Goal: Information Seeking & Learning: Find specific fact

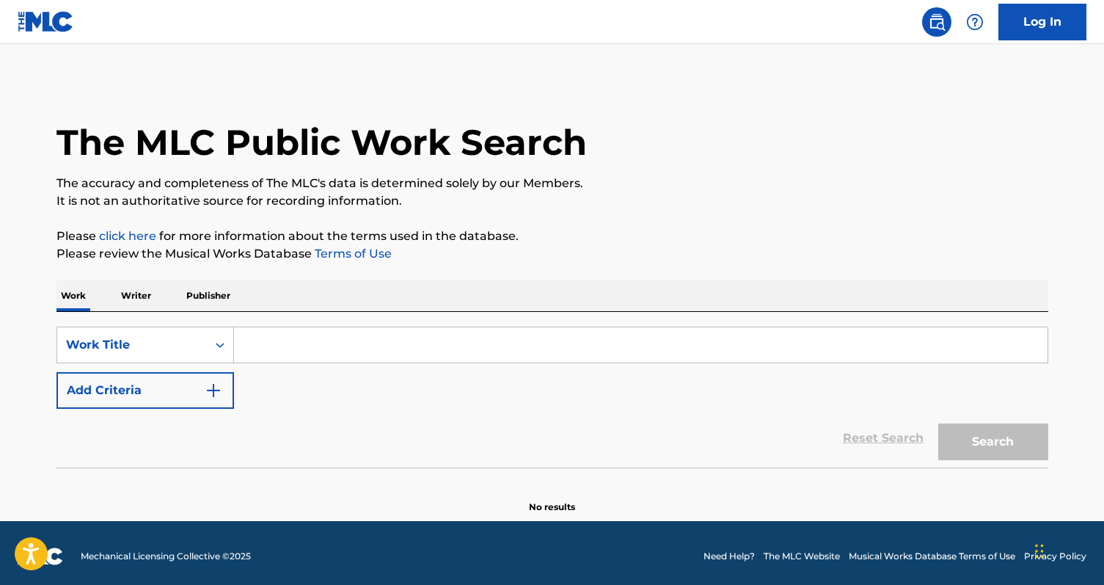
click at [147, 295] on p "Writer" at bounding box center [136, 295] width 39 height 31
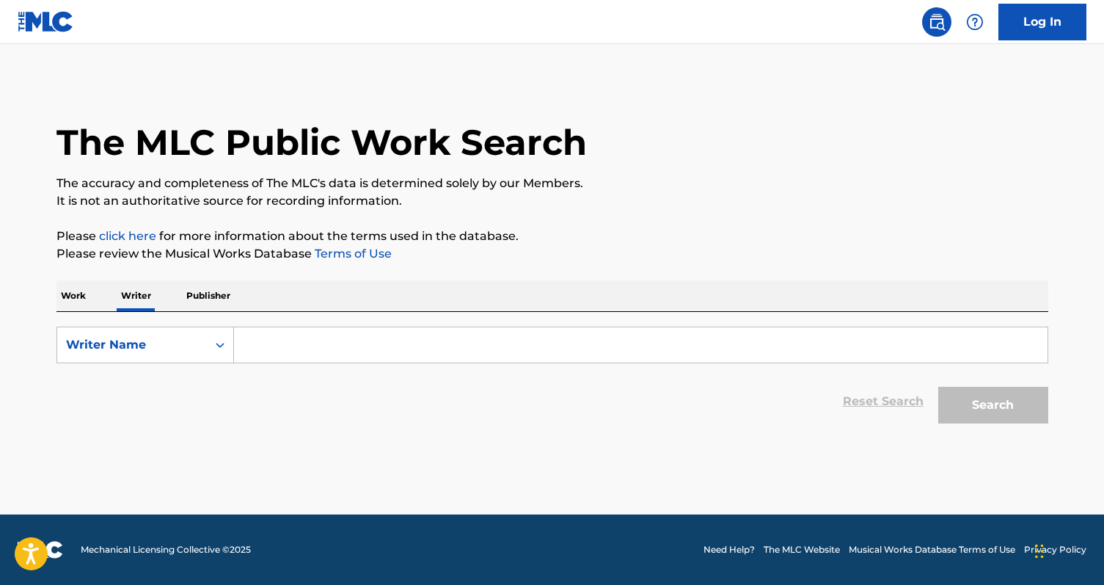
click at [324, 345] on input "Search Form" at bounding box center [640, 344] width 813 height 35
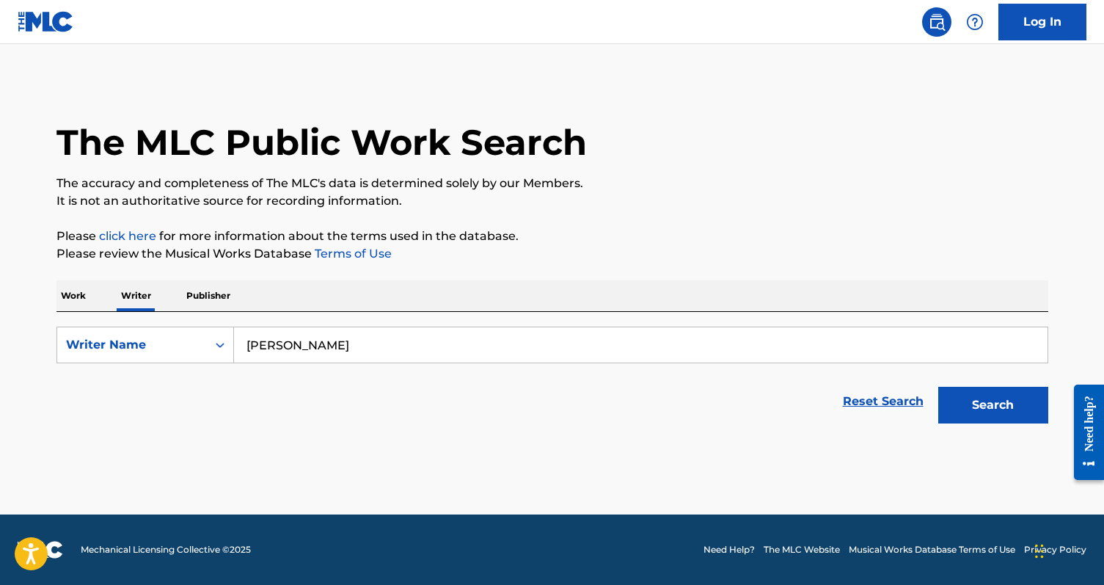
type input "chelsea jordan"
click at [938, 387] on button "Search" at bounding box center [993, 405] width 110 height 37
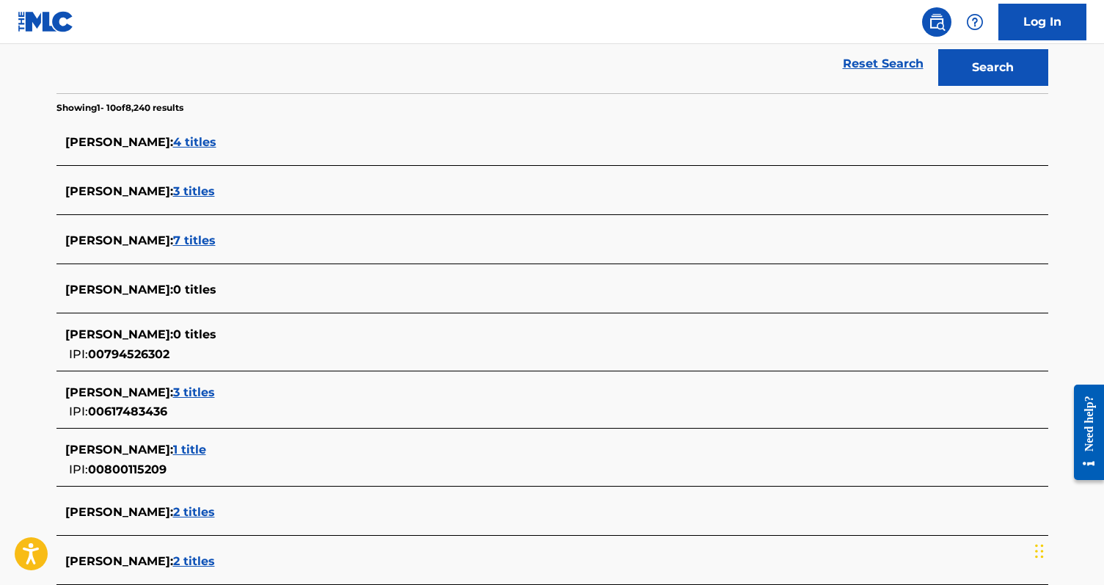
scroll to position [200, 0]
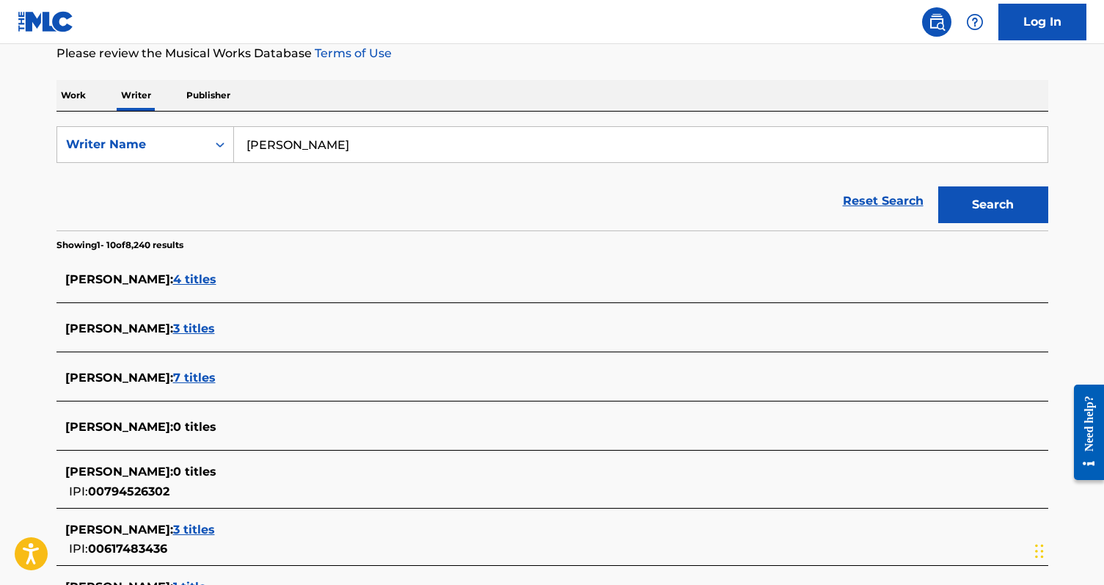
click at [75, 98] on p "Work" at bounding box center [73, 95] width 34 height 31
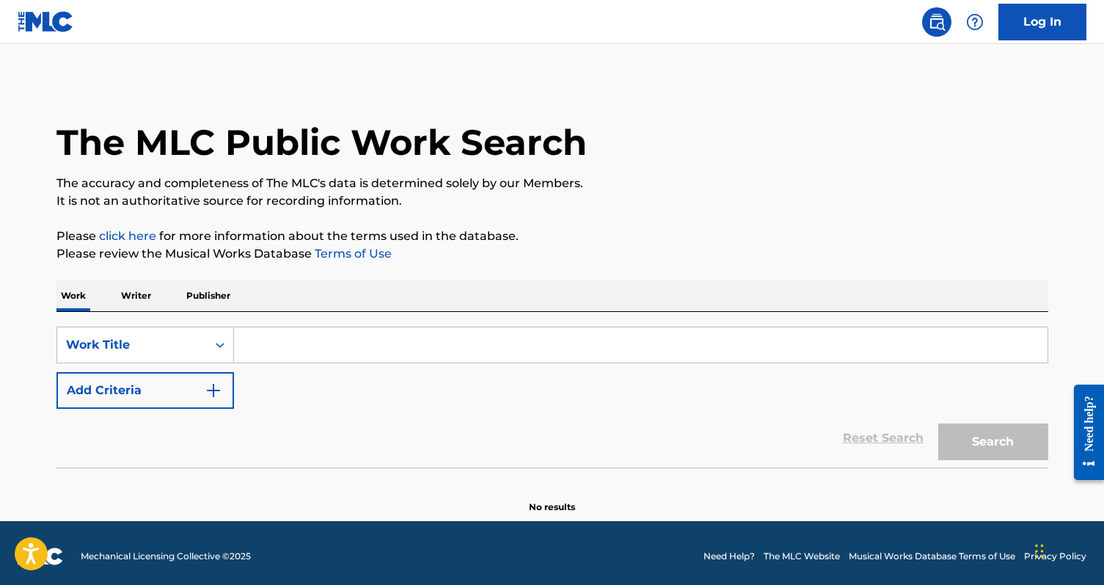
click at [271, 351] on input "Search Form" at bounding box center [640, 344] width 813 height 35
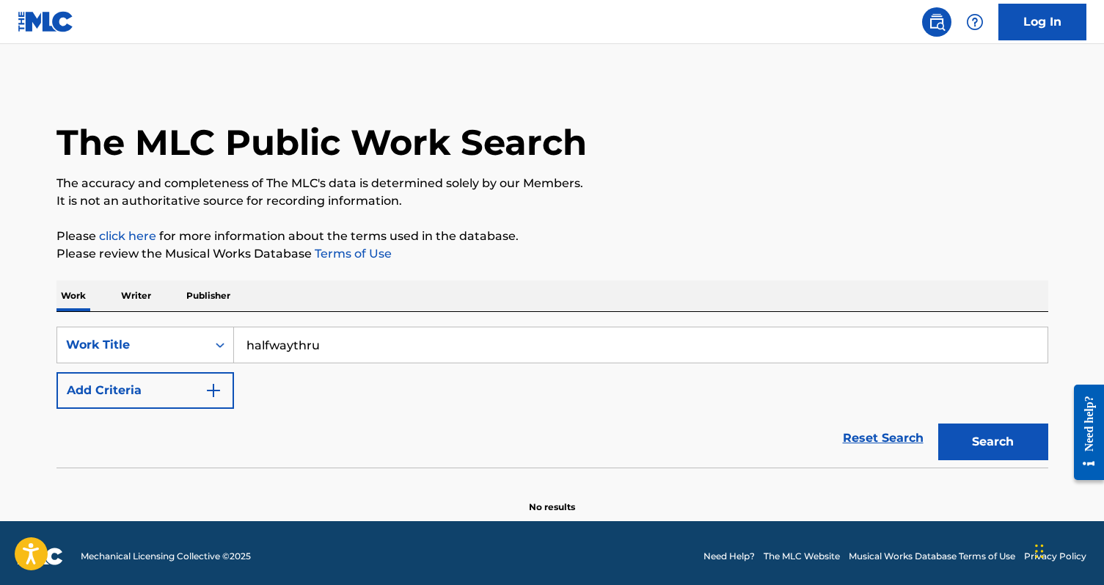
type input "halfwaythru"
click at [938, 423] on button "Search" at bounding box center [993, 441] width 110 height 37
click at [133, 290] on p "Writer" at bounding box center [136, 295] width 39 height 31
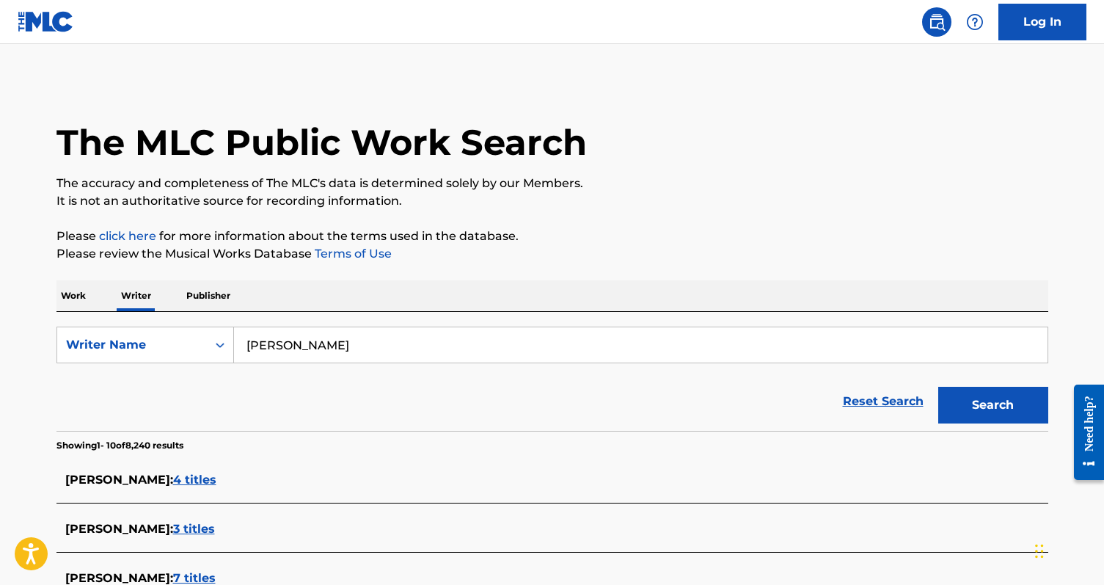
click at [343, 345] on input "chelsea jordan" at bounding box center [640, 344] width 813 height 35
type input "chelsea kovinsky"
click at [938, 387] on button "Search" at bounding box center [993, 405] width 110 height 37
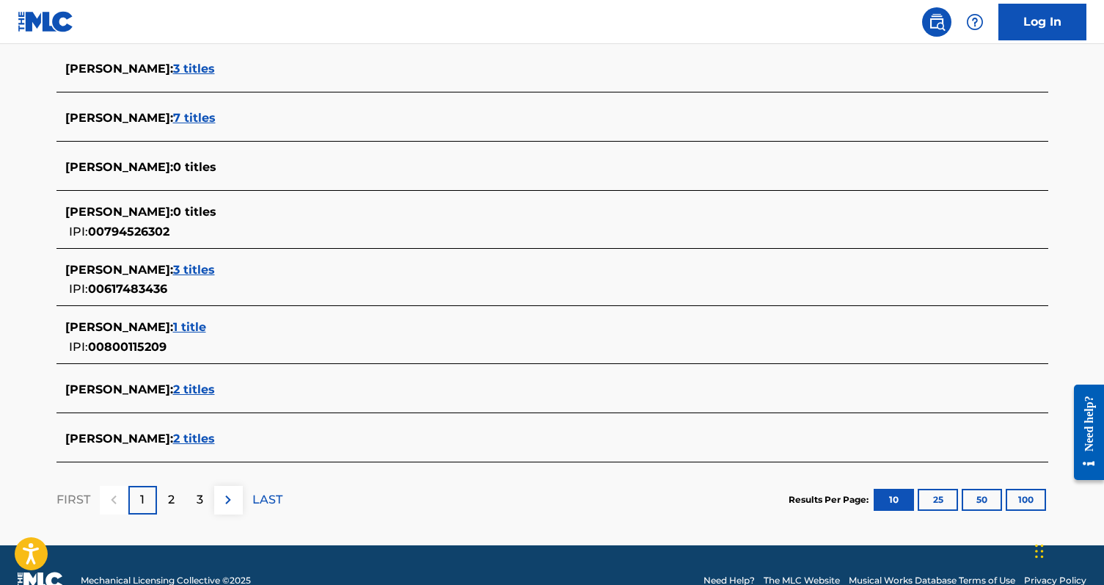
scroll to position [516, 0]
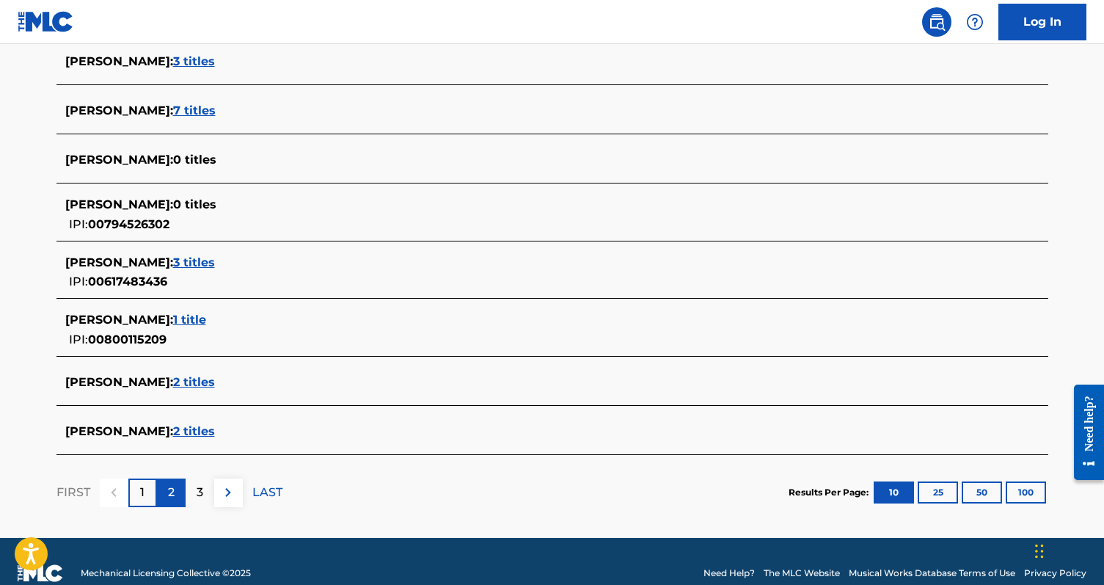
click at [170, 488] on p "2" at bounding box center [171, 492] width 7 height 18
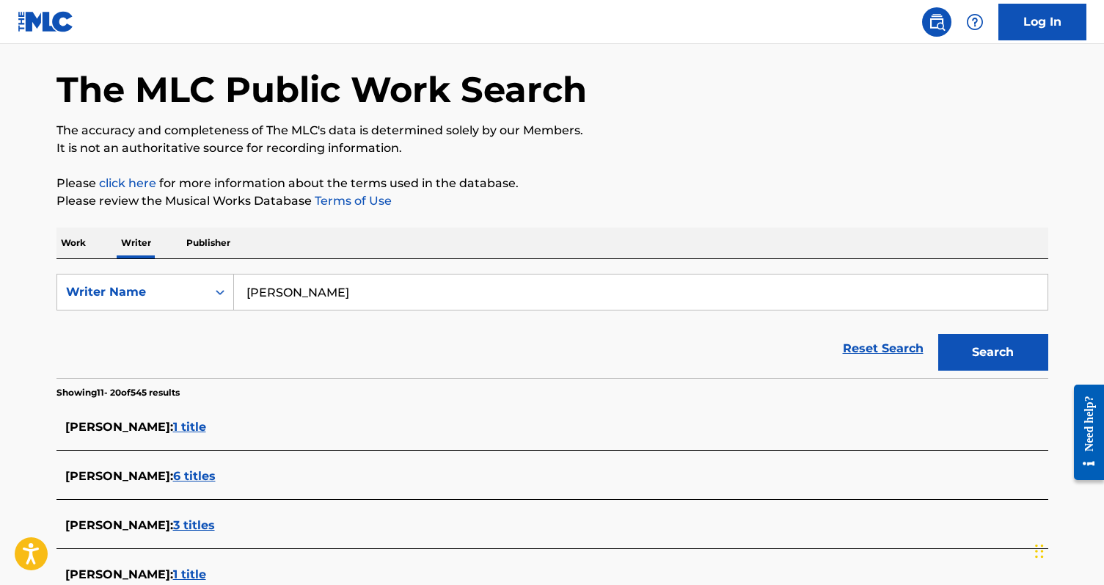
scroll to position [18, 0]
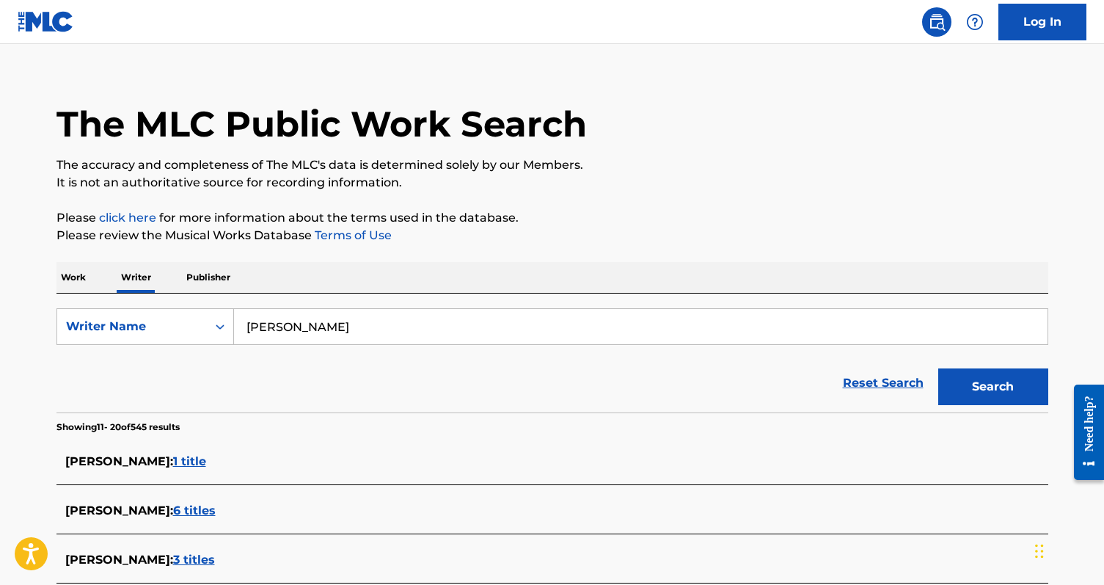
click at [80, 278] on p "Work" at bounding box center [73, 277] width 34 height 31
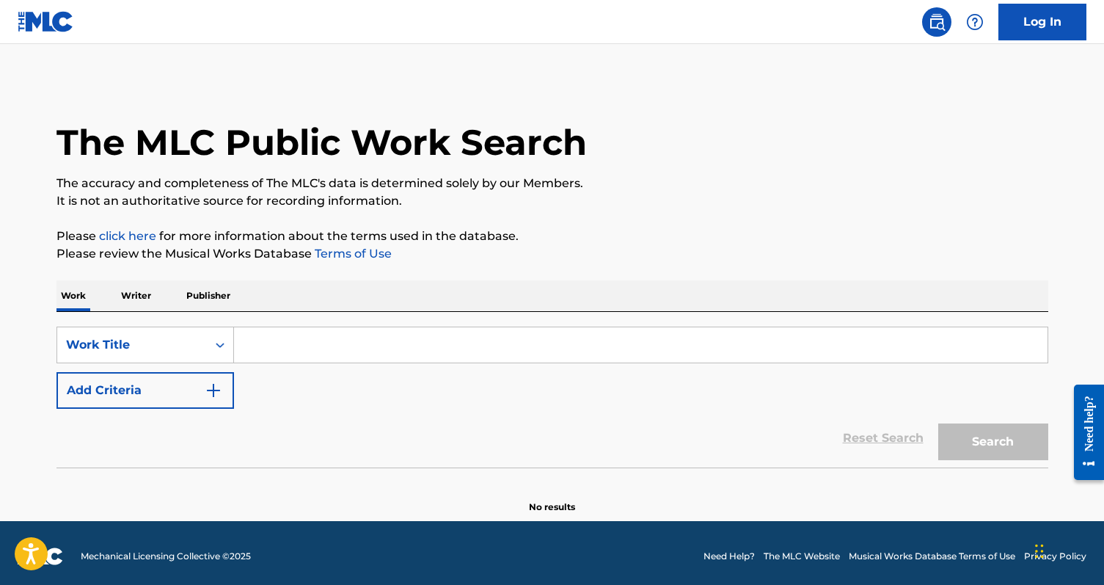
click at [220, 295] on p "Publisher" at bounding box center [208, 295] width 53 height 31
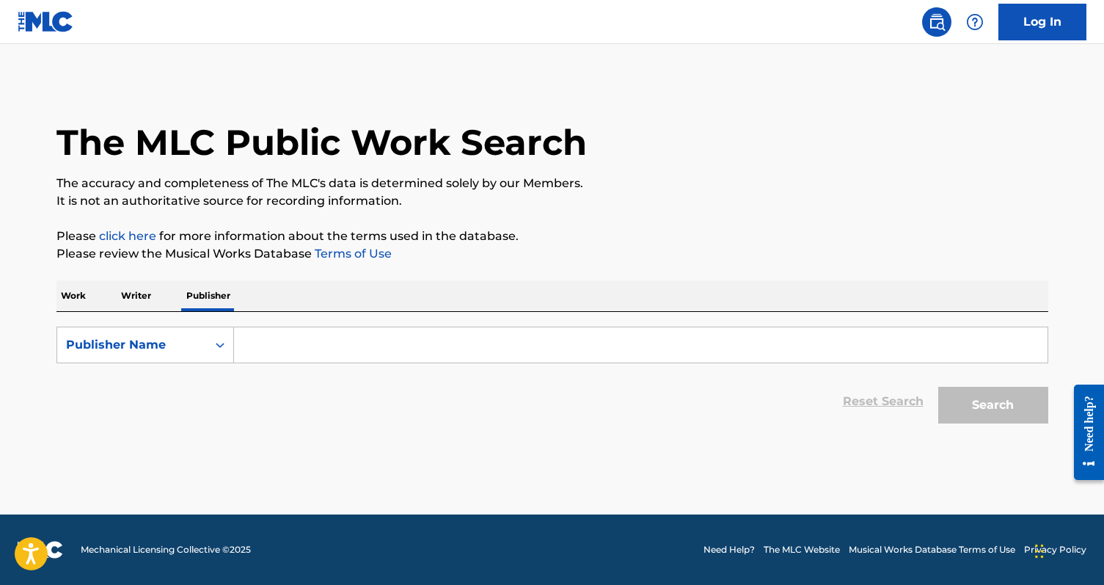
click at [290, 355] on input "Search Form" at bounding box center [640, 344] width 813 height 35
click at [79, 300] on p "Work" at bounding box center [73, 295] width 34 height 31
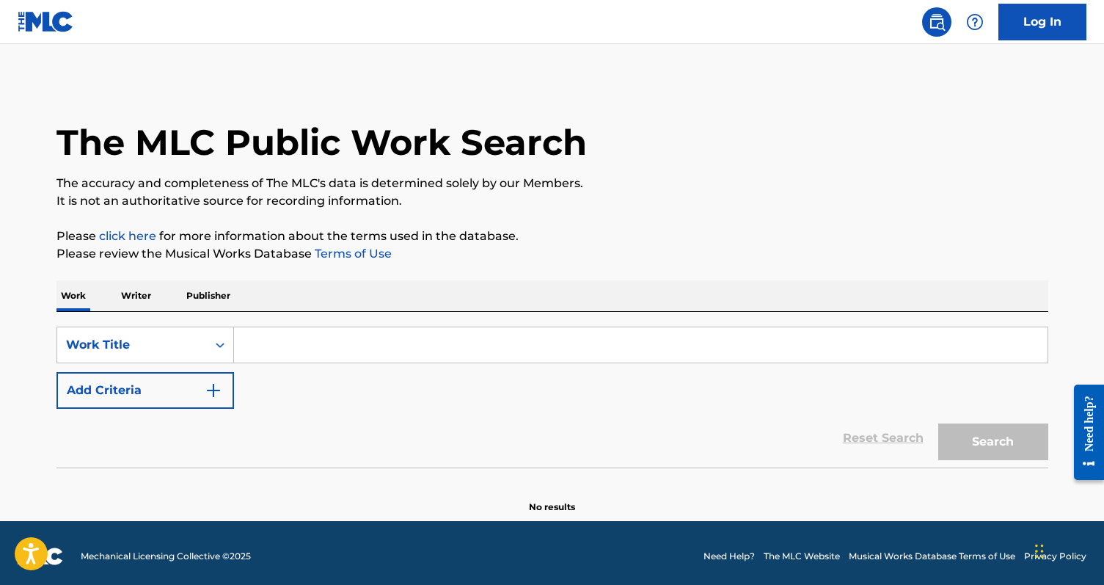
click at [296, 347] on input "Search Form" at bounding box center [640, 344] width 813 height 35
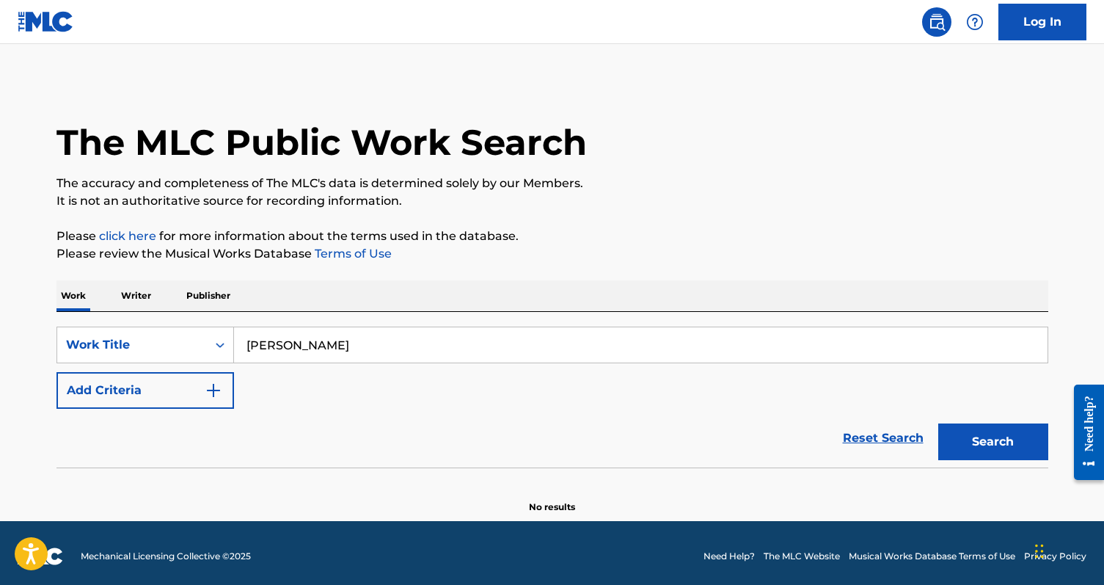
type input "chelsea kovinsky"
click at [938, 423] on button "Search" at bounding box center [993, 441] width 110 height 37
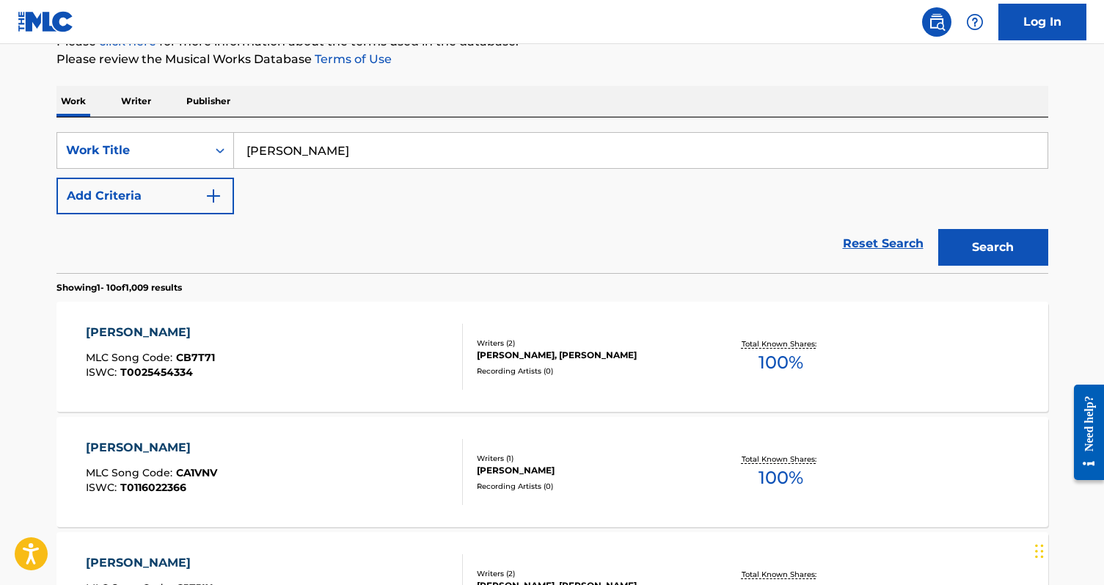
scroll to position [205, 0]
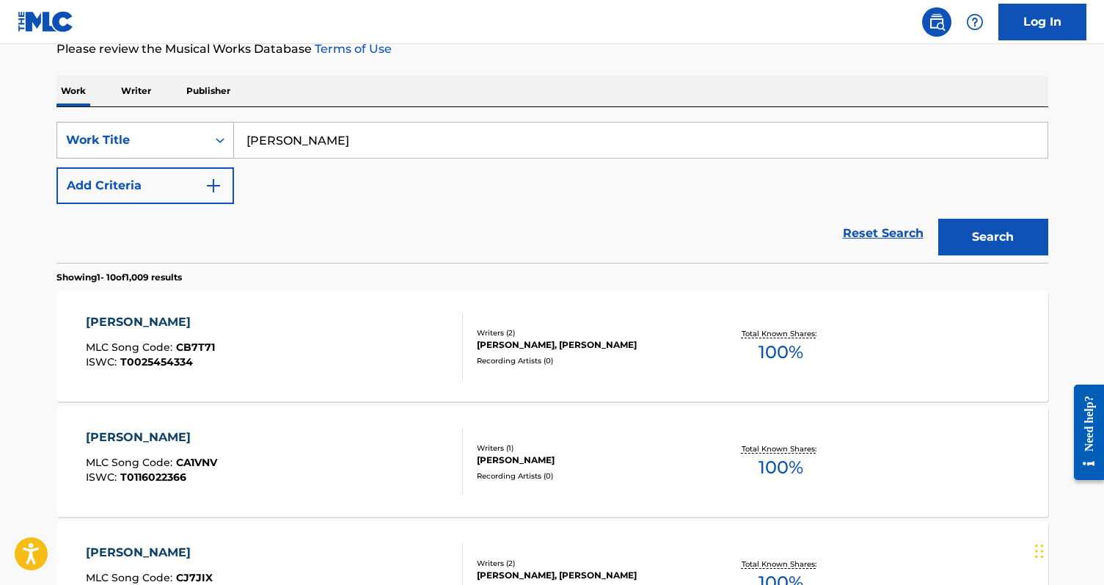
click at [172, 144] on div "Work Title" at bounding box center [132, 140] width 132 height 18
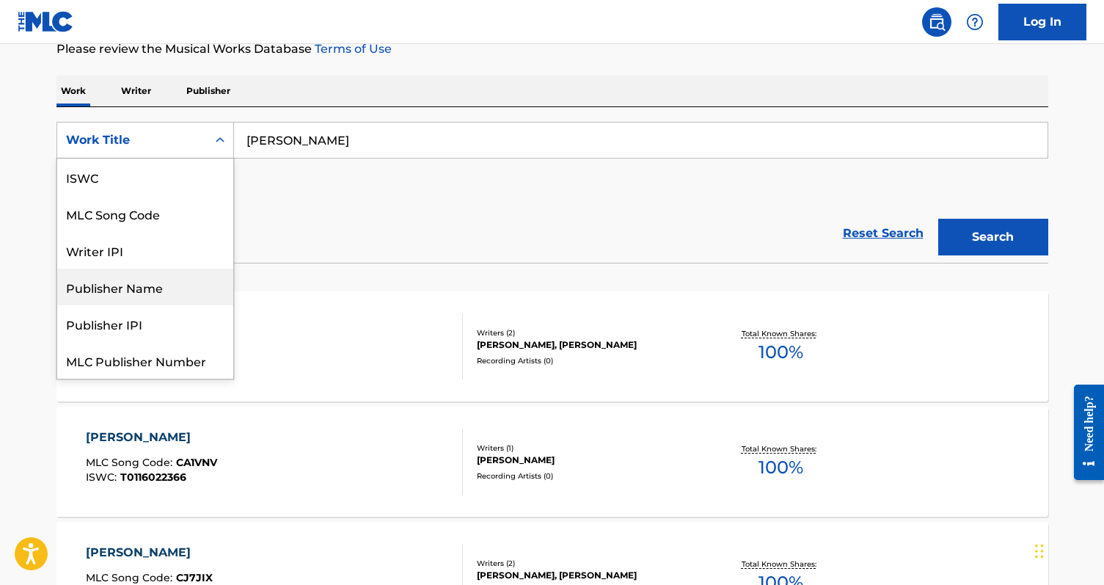
scroll to position [0, 0]
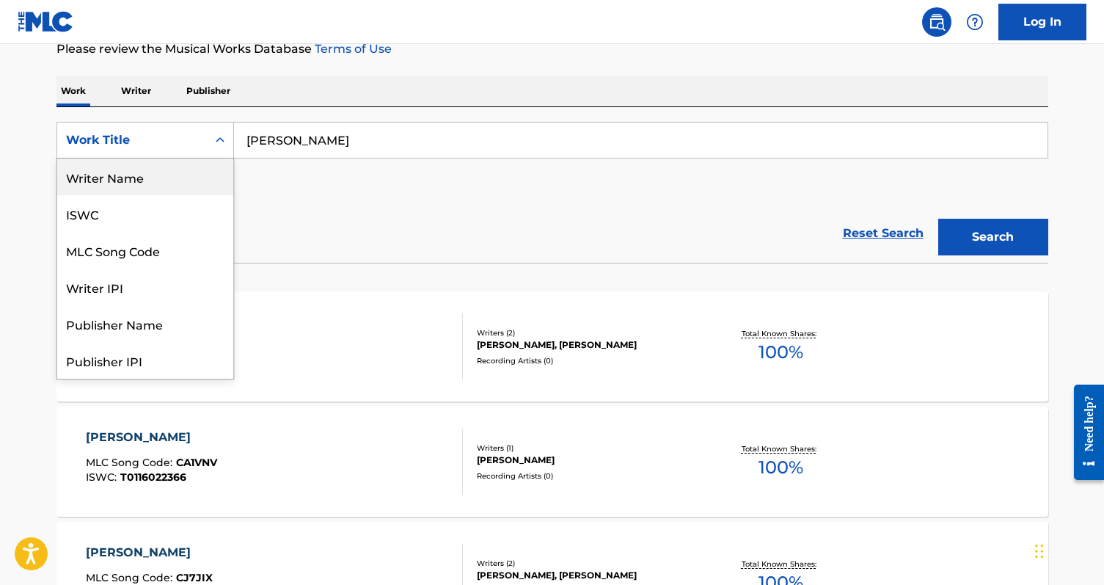
click at [155, 175] on div "Writer Name" at bounding box center [145, 176] width 176 height 37
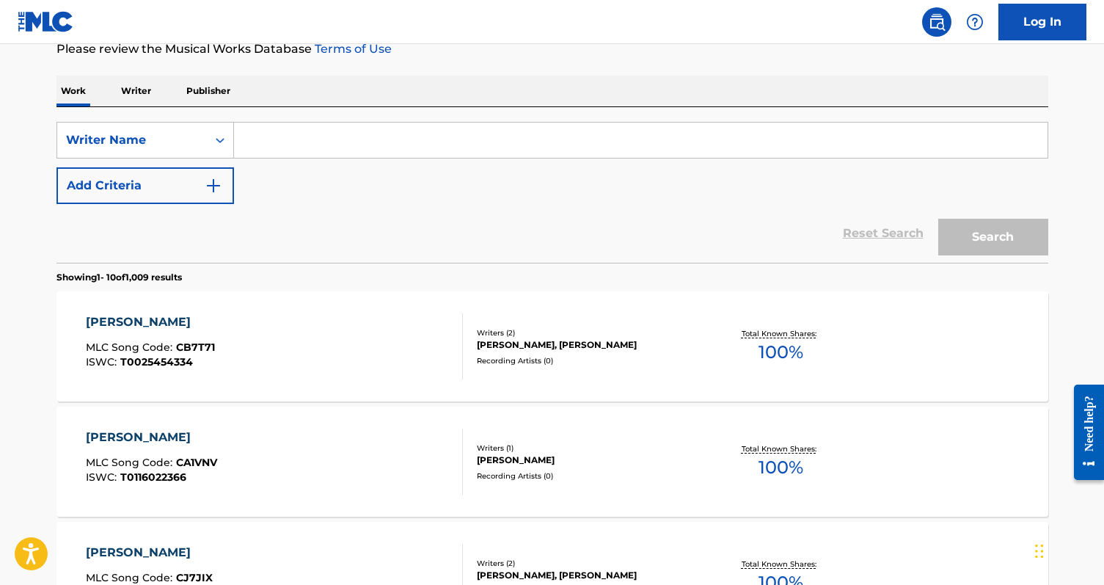
click at [258, 148] on input "Search Form" at bounding box center [640, 139] width 813 height 35
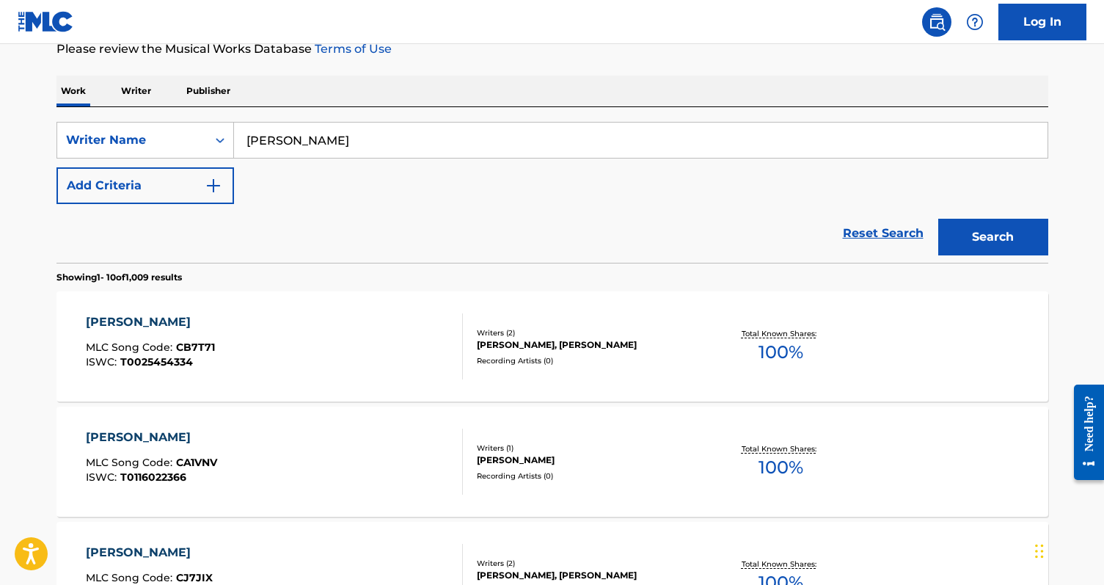
type input "chelsea kovinsky"
click at [938, 219] on button "Search" at bounding box center [993, 237] width 110 height 37
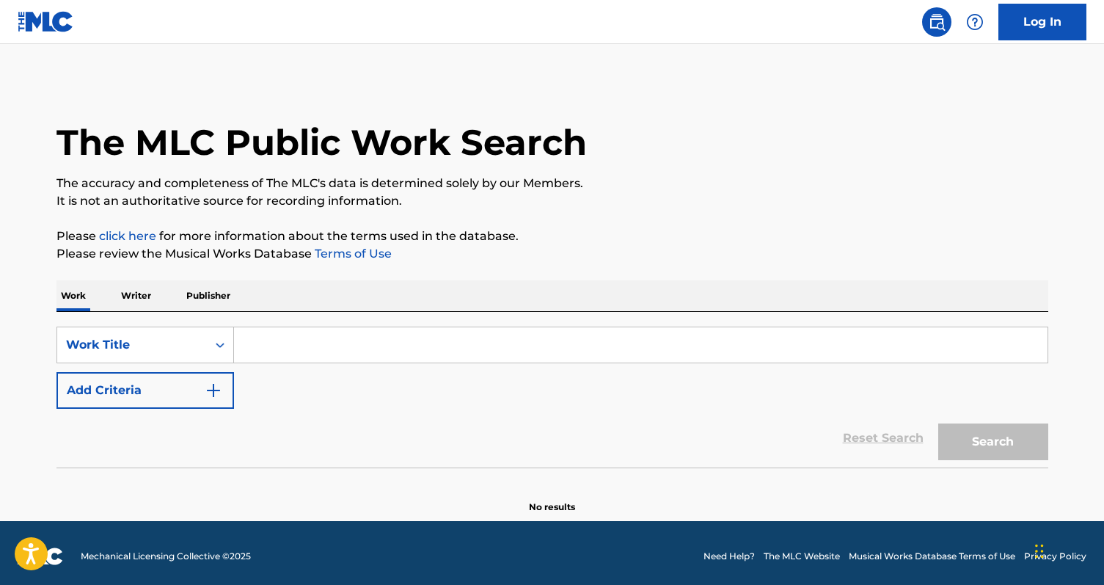
click at [311, 356] on input "Search Form" at bounding box center [640, 344] width 813 height 35
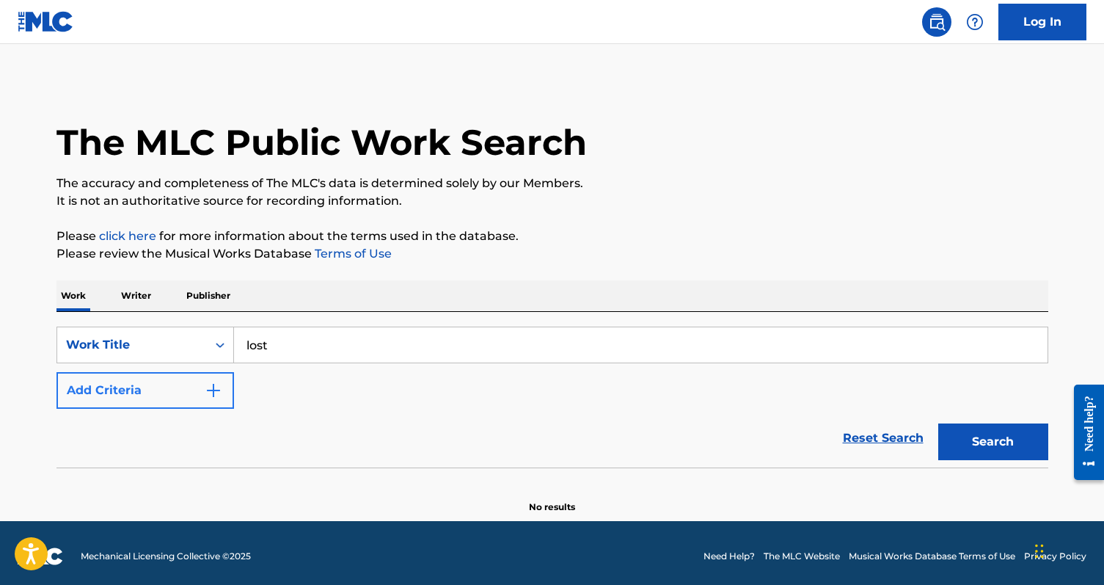
type input "lost"
click at [111, 390] on button "Add Criteria" at bounding box center [144, 390] width 177 height 37
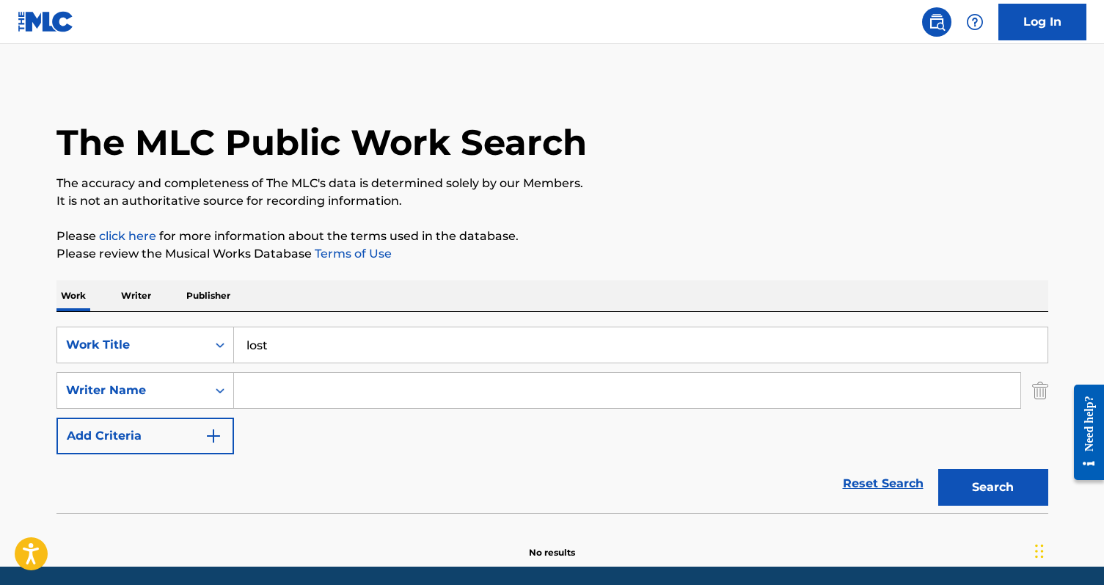
click at [248, 387] on input "Search Form" at bounding box center [627, 390] width 786 height 35
type input "blake jordan"
click at [938, 469] on button "Search" at bounding box center [993, 487] width 110 height 37
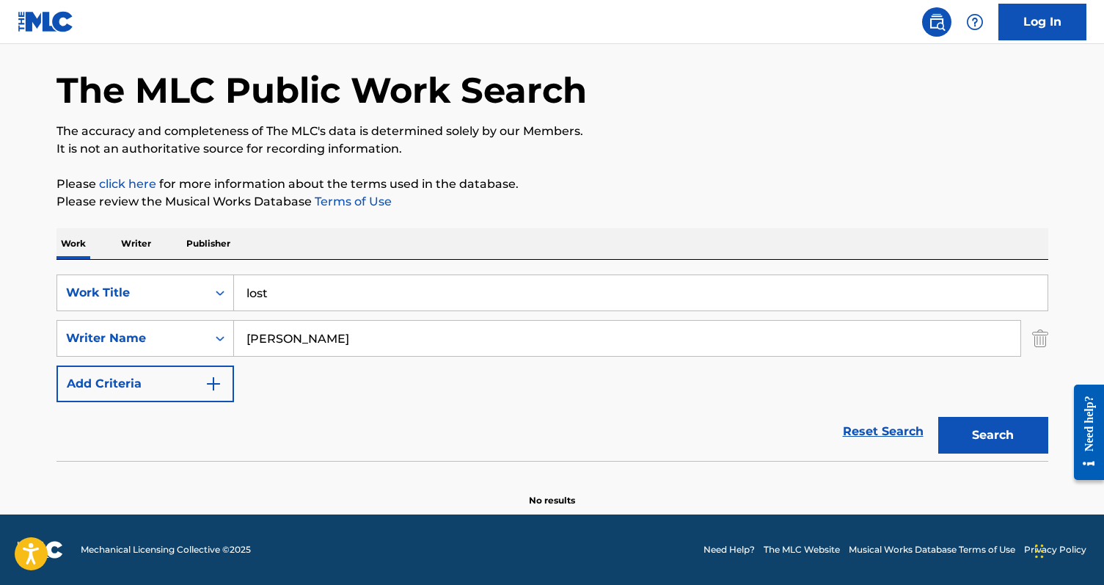
click at [145, 245] on p "Writer" at bounding box center [136, 243] width 39 height 31
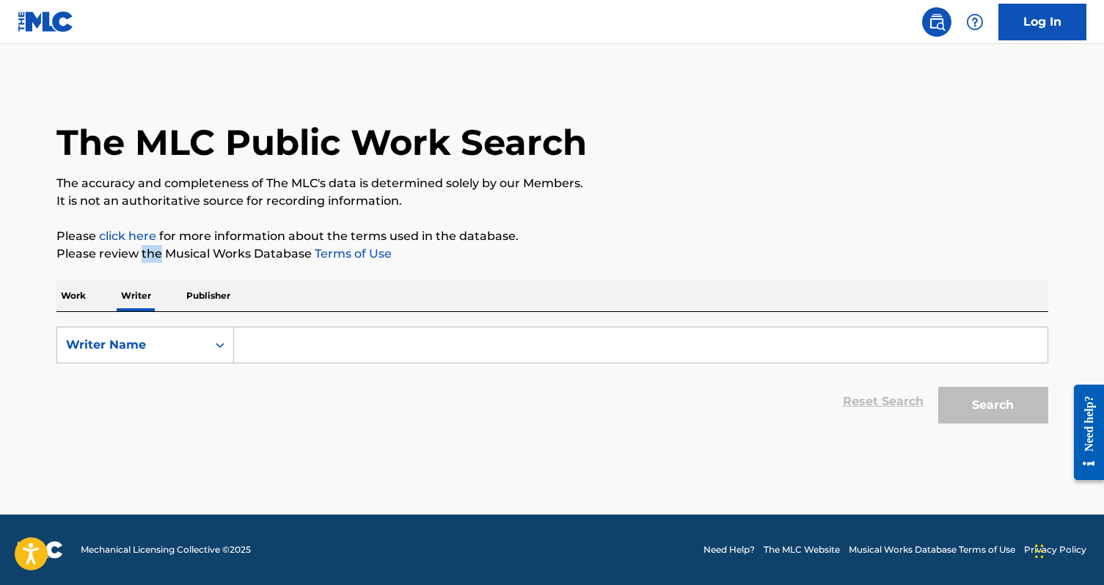
click at [145, 245] on p "Please review the Musical Works Database Terms of Use" at bounding box center [552, 254] width 992 height 18
click at [260, 337] on input "Search Form" at bounding box center [640, 344] width 813 height 35
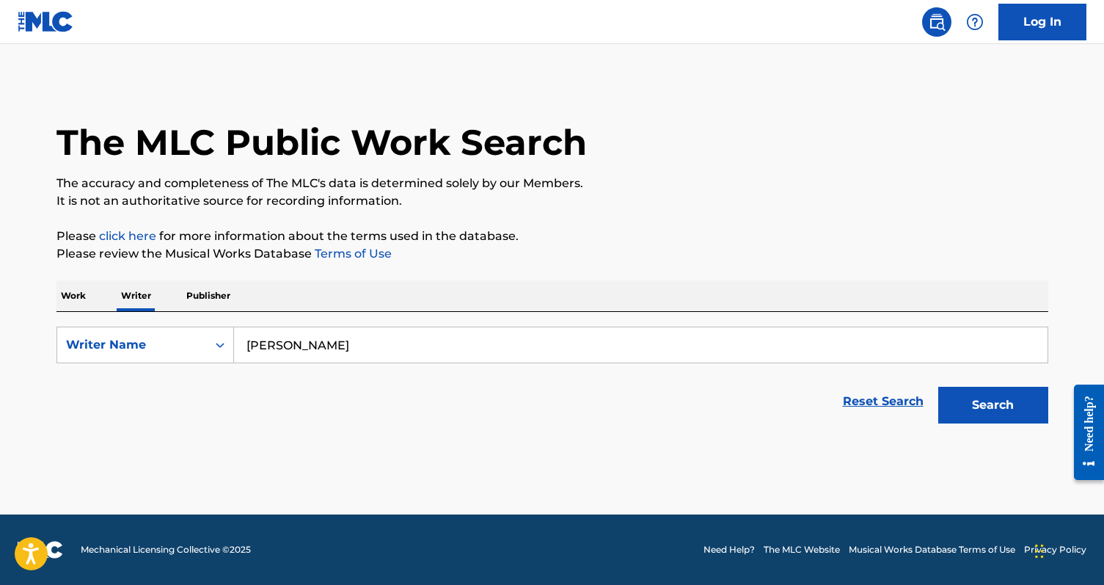
type input "blake rose"
click at [938, 387] on button "Search" at bounding box center [993, 405] width 110 height 37
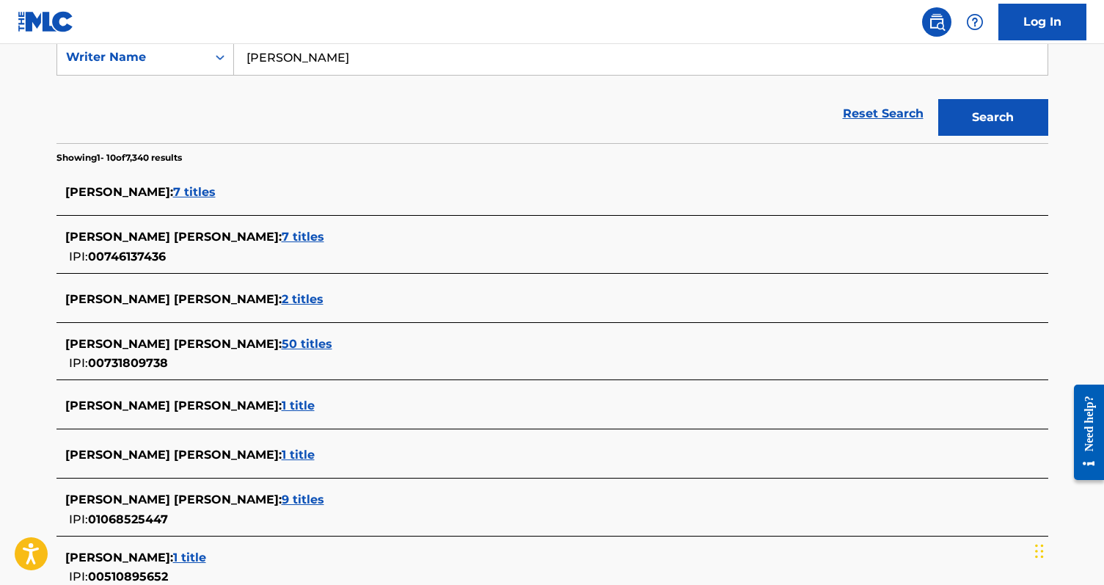
scroll to position [289, 0]
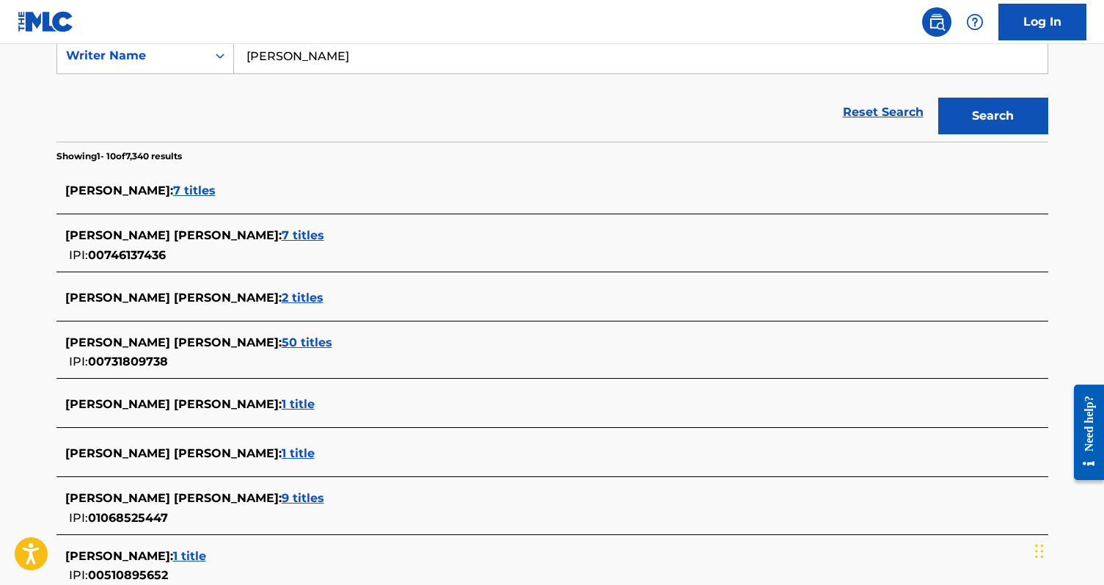
click at [293, 343] on span "50 titles" at bounding box center [307, 342] width 51 height 14
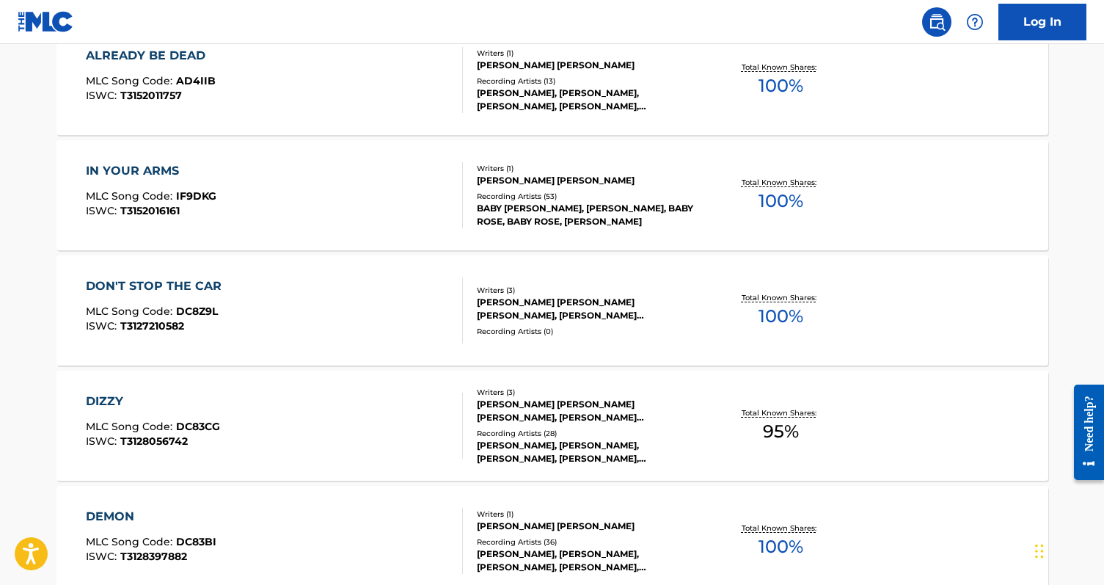
scroll to position [943, 0]
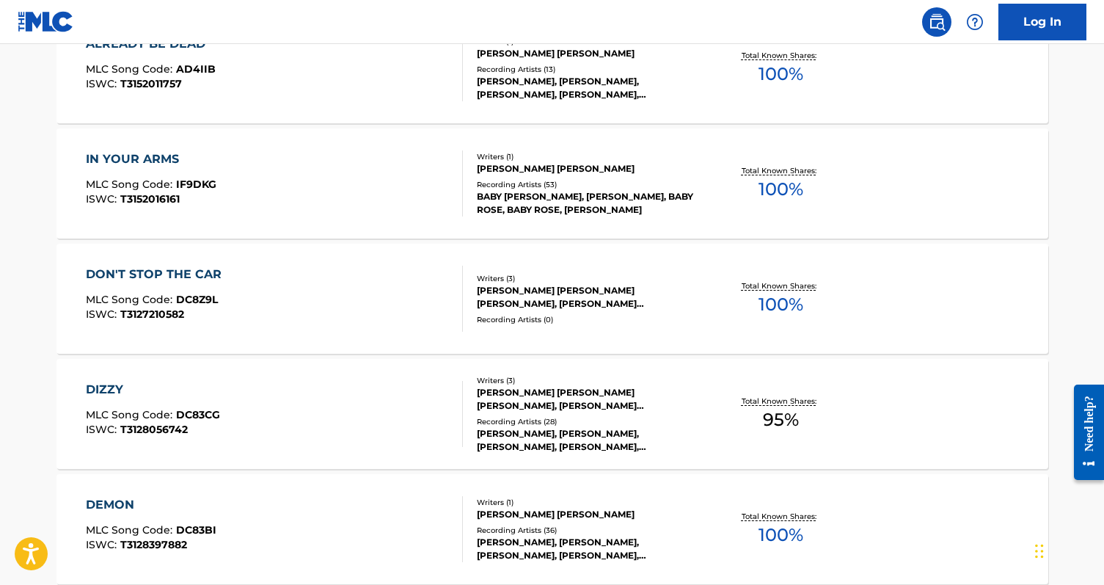
click at [319, 315] on div "DON'T STOP THE CAR MLC Song Code : DC8Z9L ISWC : T3127210582" at bounding box center [274, 299] width 377 height 66
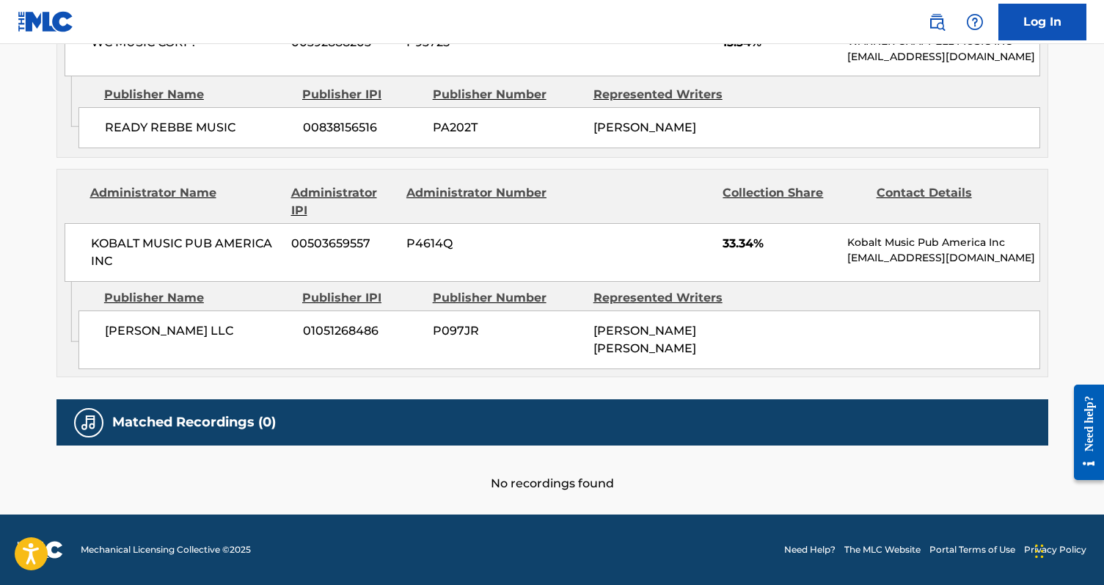
scroll to position [1619, 0]
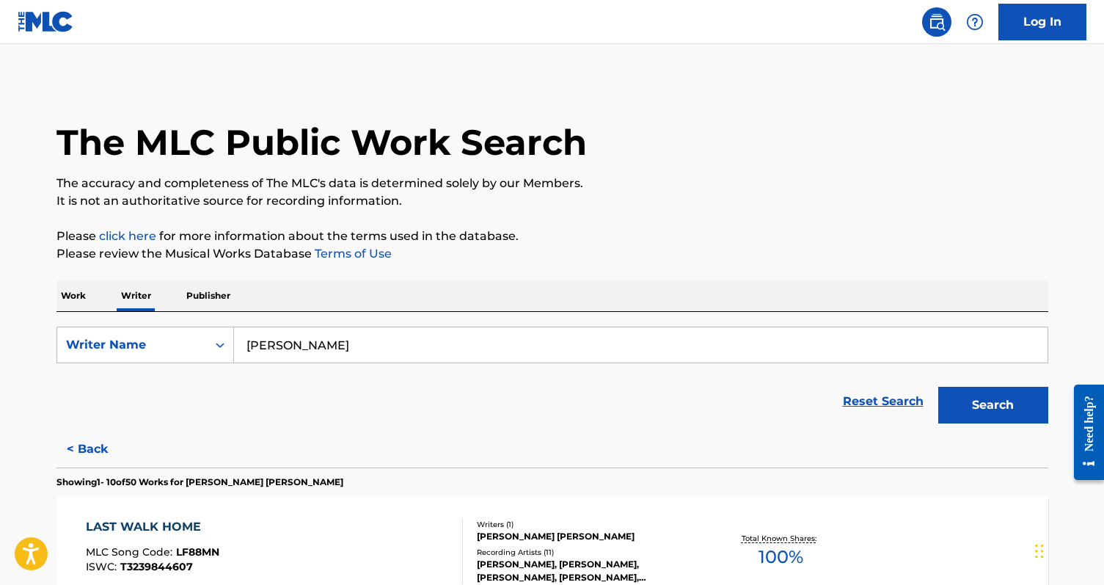
click at [79, 297] on p "Work" at bounding box center [73, 295] width 34 height 31
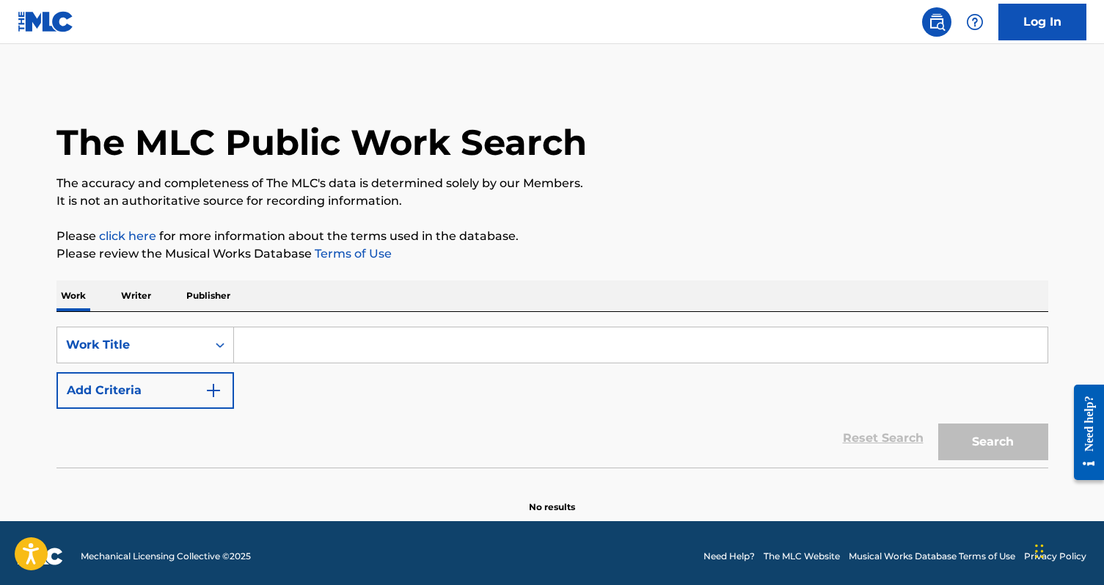
click at [345, 348] on input "Search Form" at bounding box center [640, 344] width 813 height 35
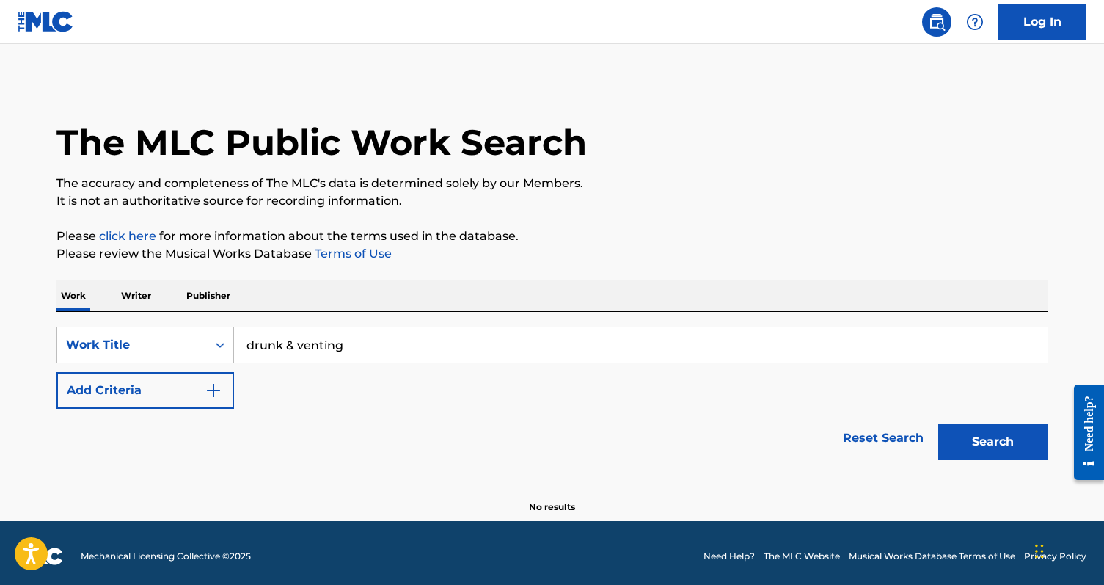
type input "drunk & venting"
click at [938, 423] on button "Search" at bounding box center [993, 441] width 110 height 37
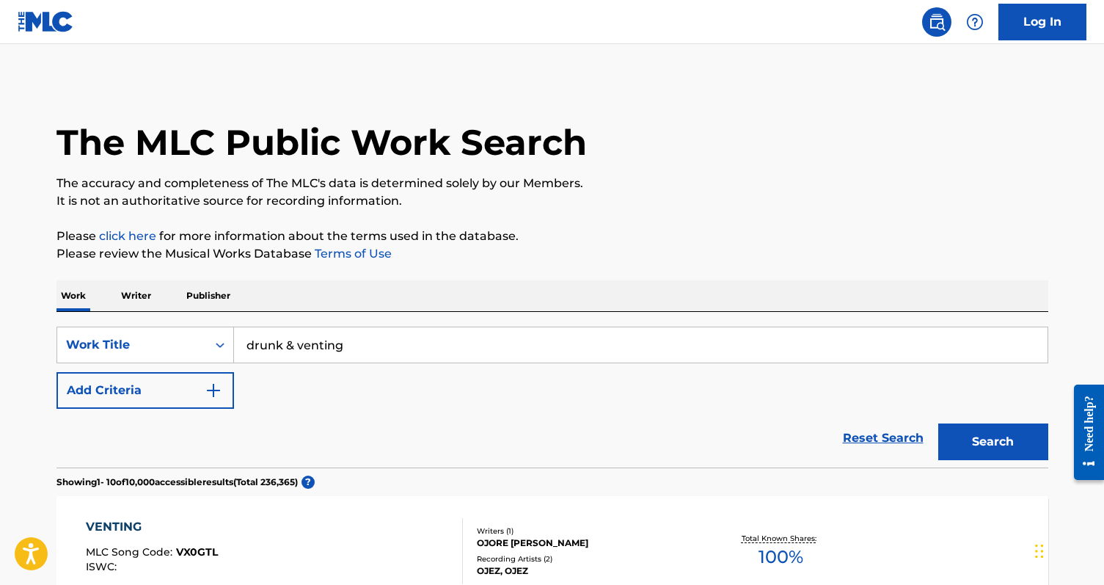
click at [144, 291] on p "Writer" at bounding box center [136, 295] width 39 height 31
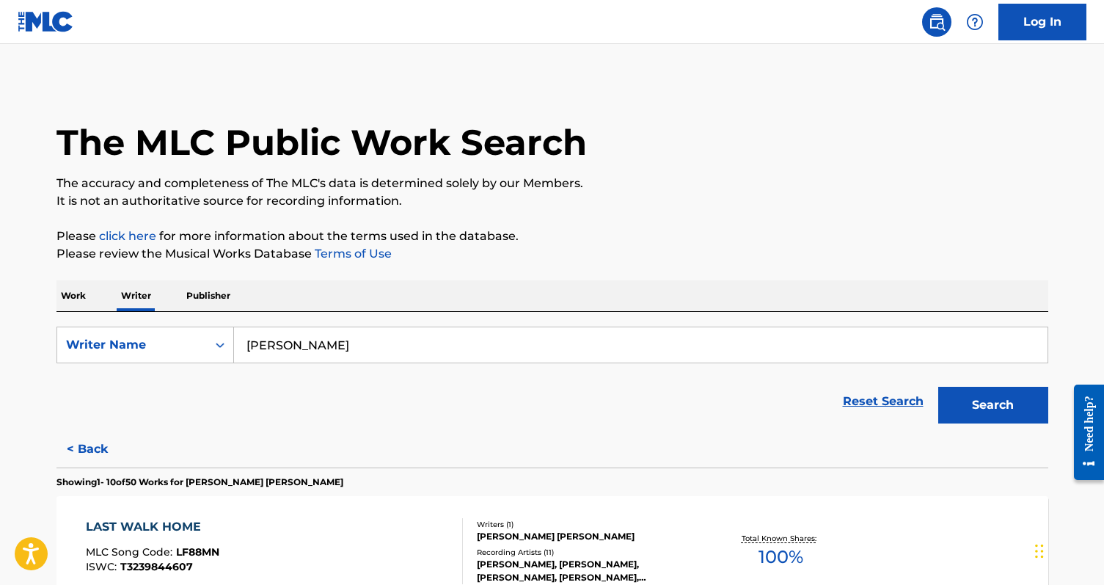
click at [284, 349] on input "blake rose" at bounding box center [640, 344] width 813 height 35
type input "richie arthur"
click at [938, 387] on button "Search" at bounding box center [993, 405] width 110 height 37
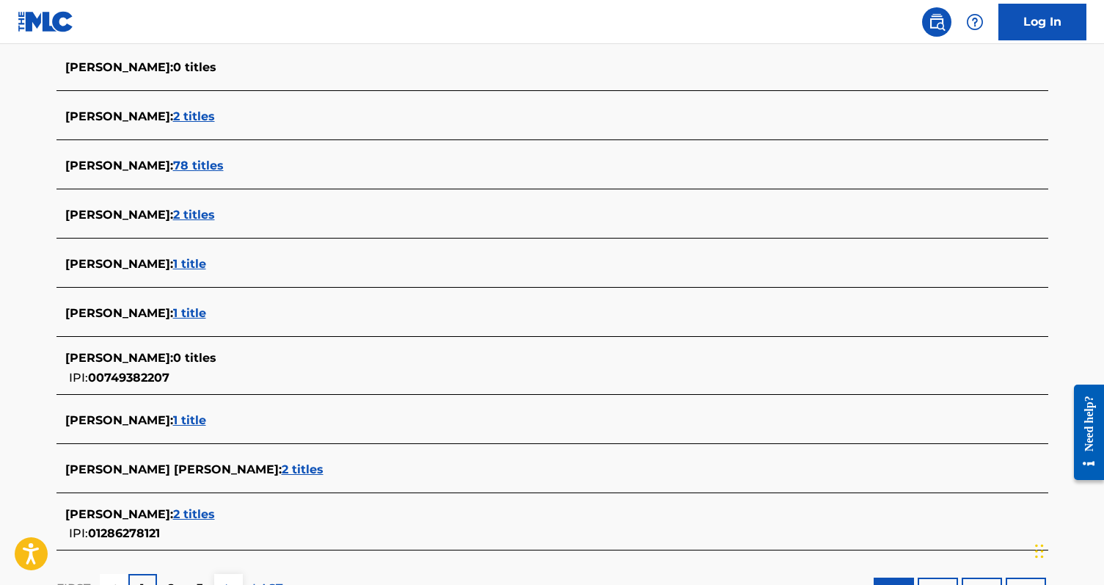
scroll to position [398, 0]
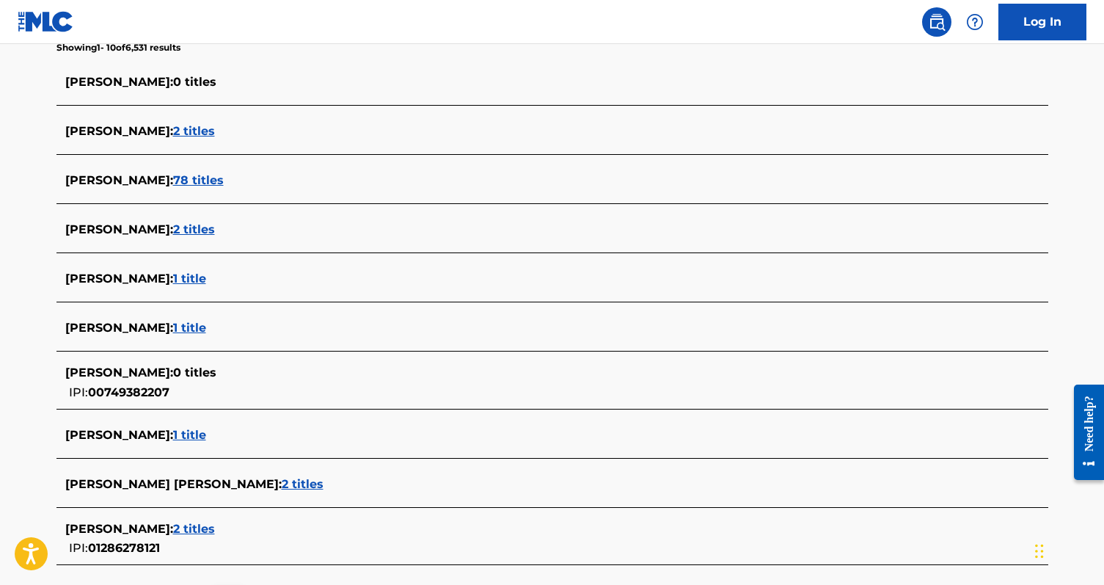
click at [194, 324] on span "1 title" at bounding box center [189, 328] width 33 height 14
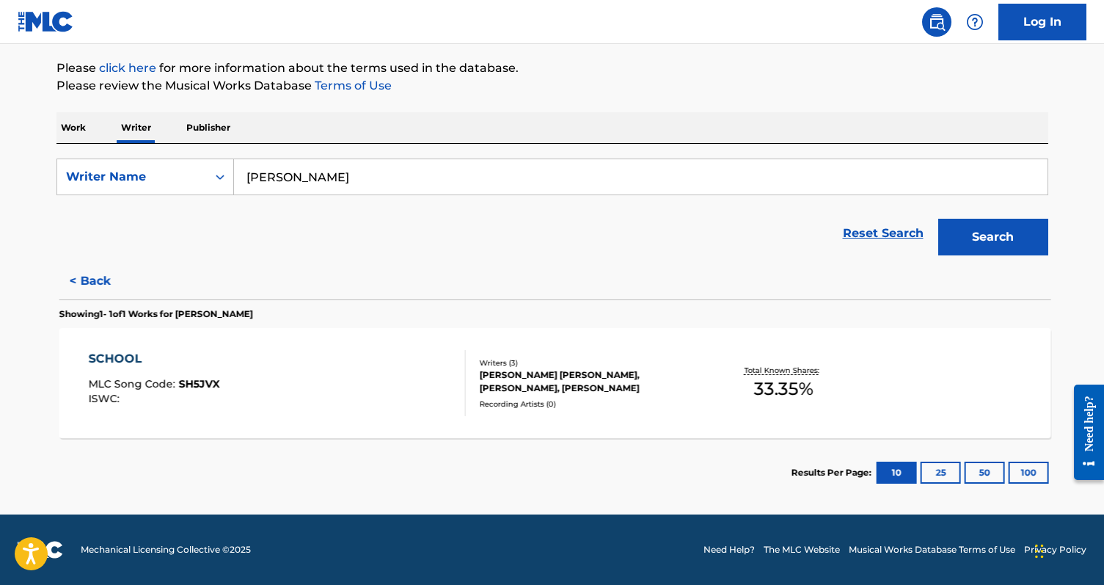
scroll to position [168, 0]
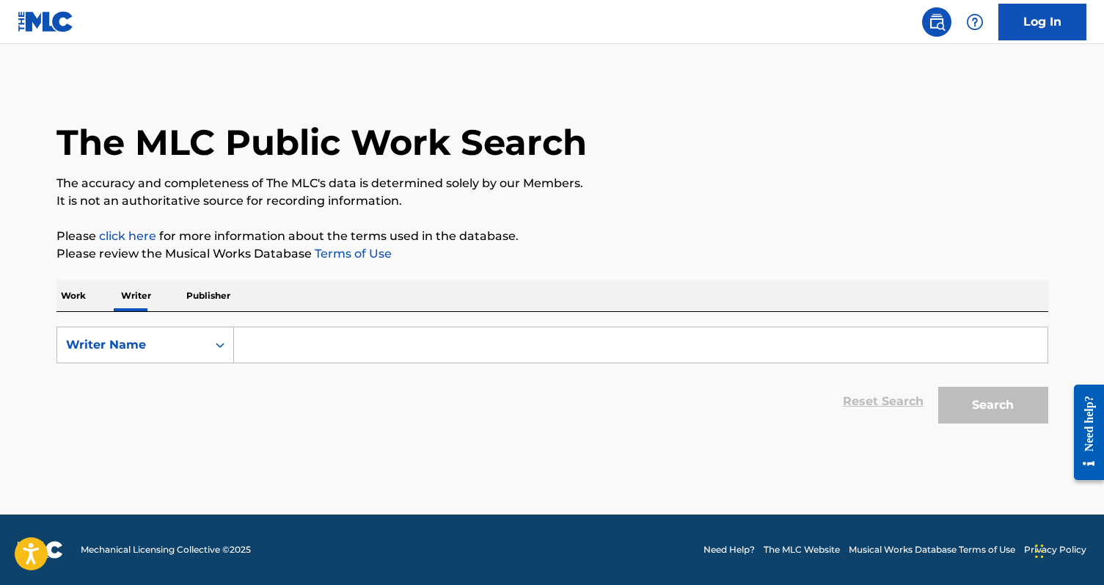
click at [280, 348] on input "Search Form" at bounding box center [640, 344] width 813 height 35
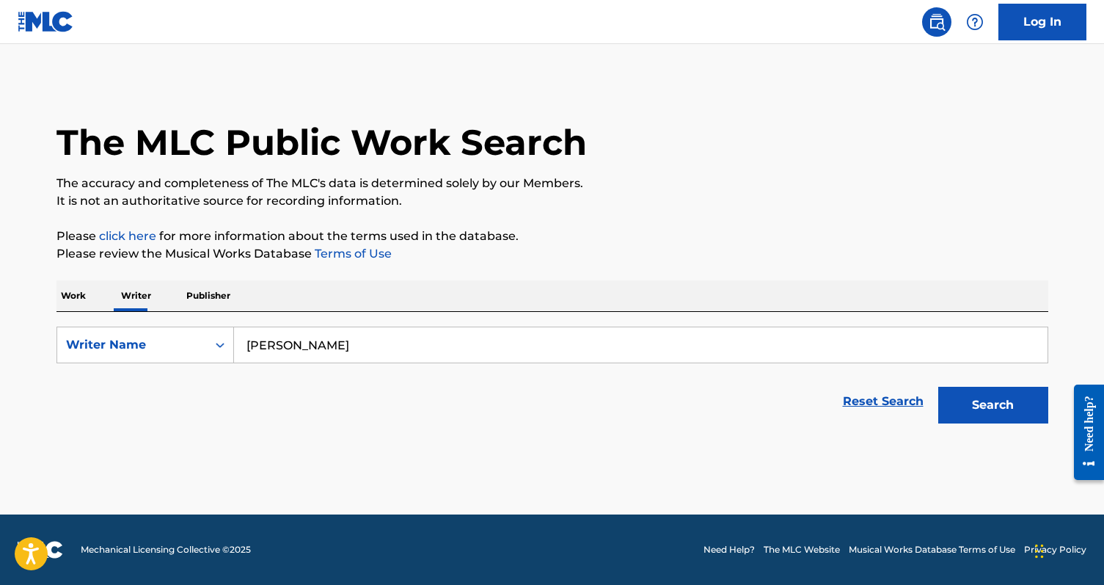
click at [938, 387] on button "Search" at bounding box center [993, 405] width 110 height 37
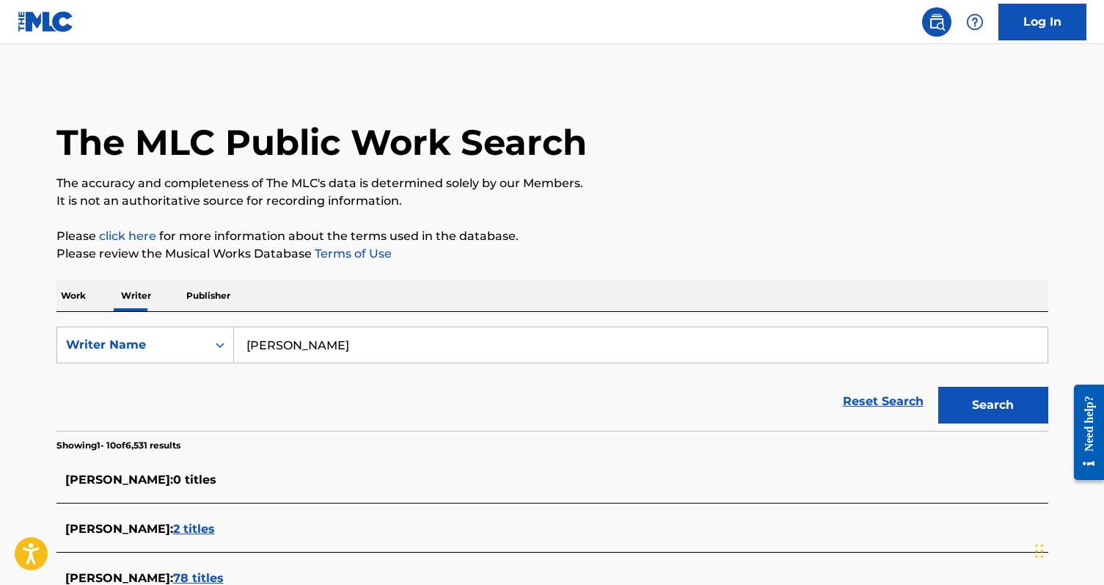
click at [285, 345] on input "richie arthur" at bounding box center [640, 344] width 813 height 35
paste input "SCHAAFSMA RICHARD ARTHUR"
drag, startPoint x: 384, startPoint y: 345, endPoint x: 486, endPoint y: 345, distance: 101.9
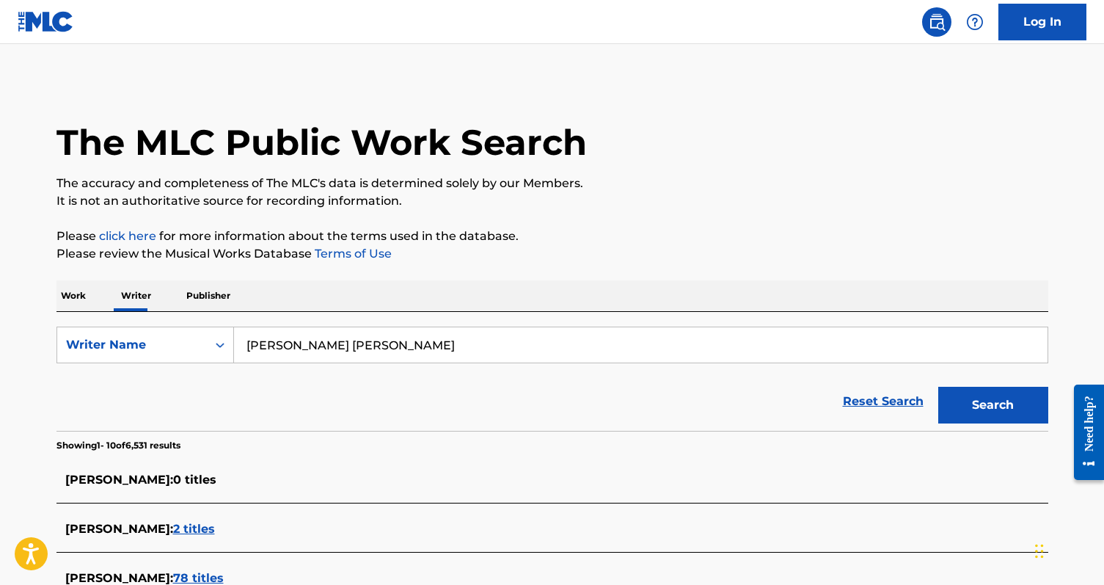
click at [486, 345] on input "SCHAAFSMA RICHARD ARTHUR" at bounding box center [640, 344] width 813 height 35
drag, startPoint x: 320, startPoint y: 347, endPoint x: 212, endPoint y: 347, distance: 107.8
click at [212, 347] on div "SearchWithCriteria49dbd38a-0ea2-4550-8354-562fb71cc76a Writer Name SCHAAFSMA RI…" at bounding box center [552, 344] width 992 height 37
click at [321, 347] on input "RICHARD" at bounding box center [640, 344] width 813 height 35
paste input "[PERSON_NAME]"
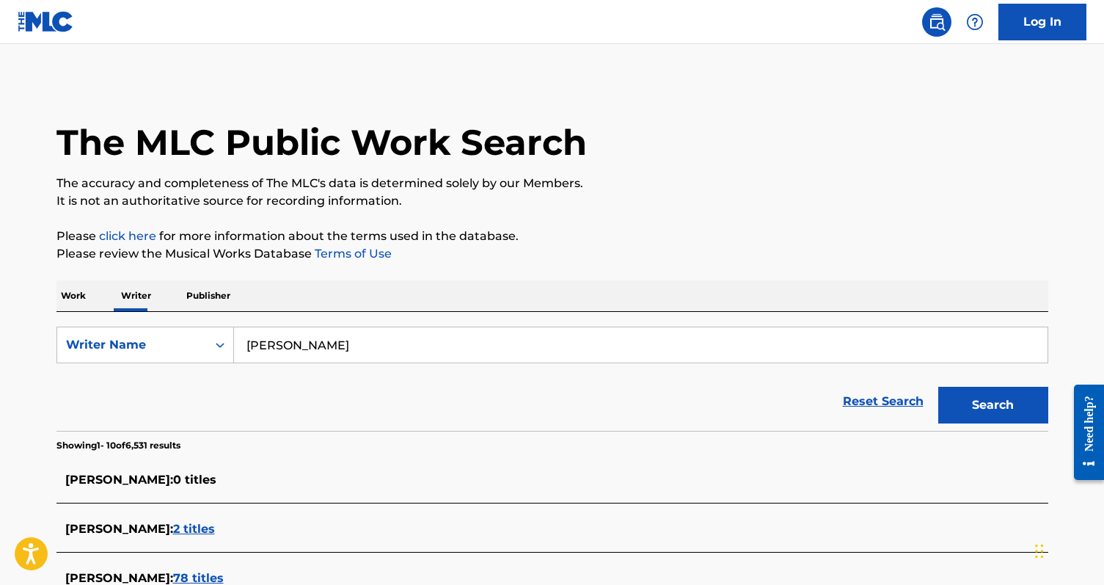
type input "[PERSON_NAME]"
click at [938, 387] on button "Search" at bounding box center [993, 405] width 110 height 37
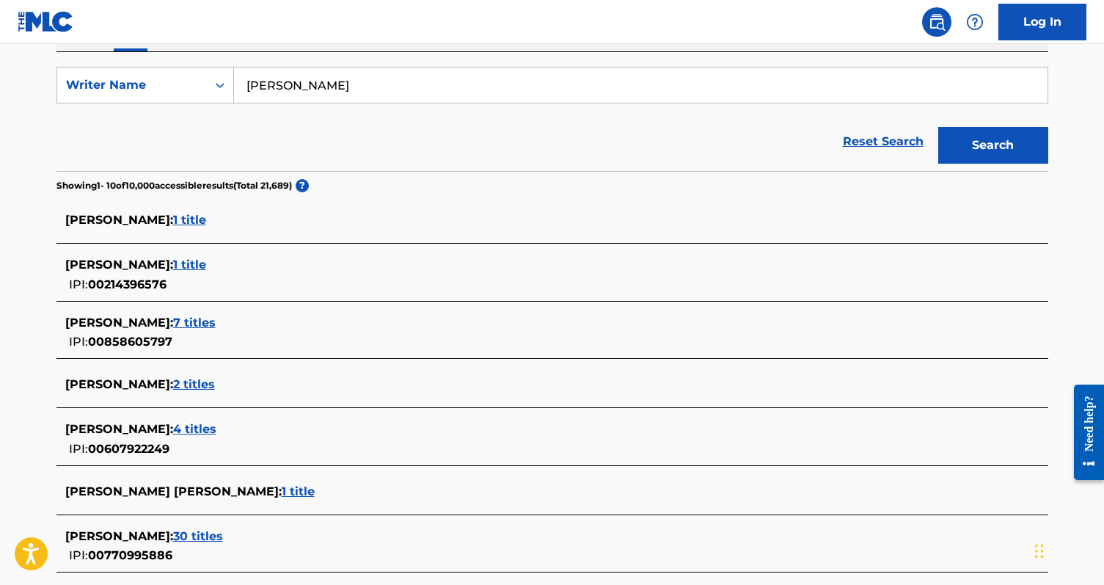
scroll to position [263, 0]
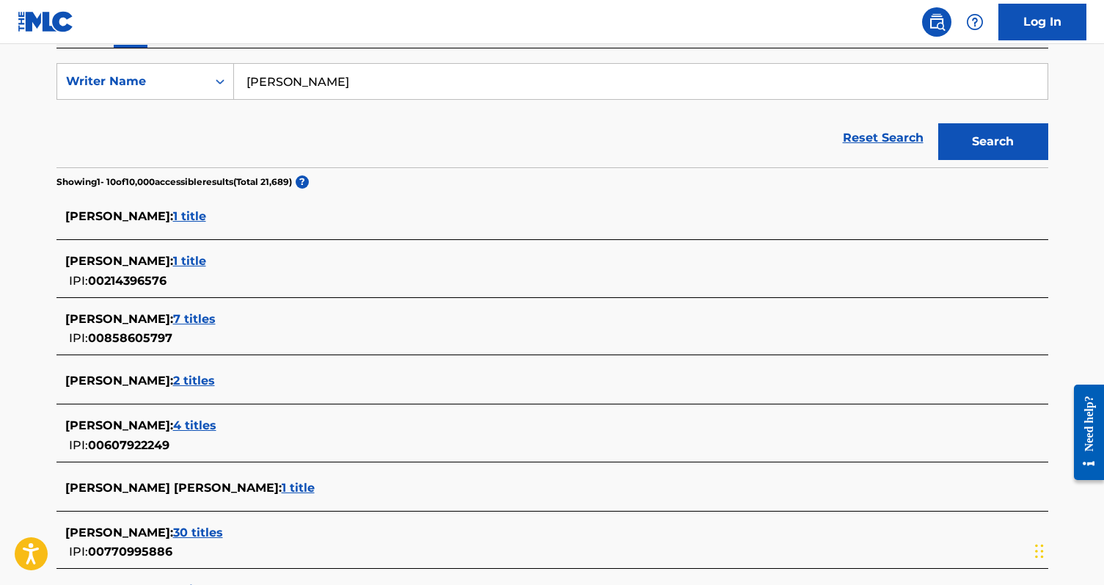
click at [216, 423] on span "4 titles" at bounding box center [194, 425] width 43 height 14
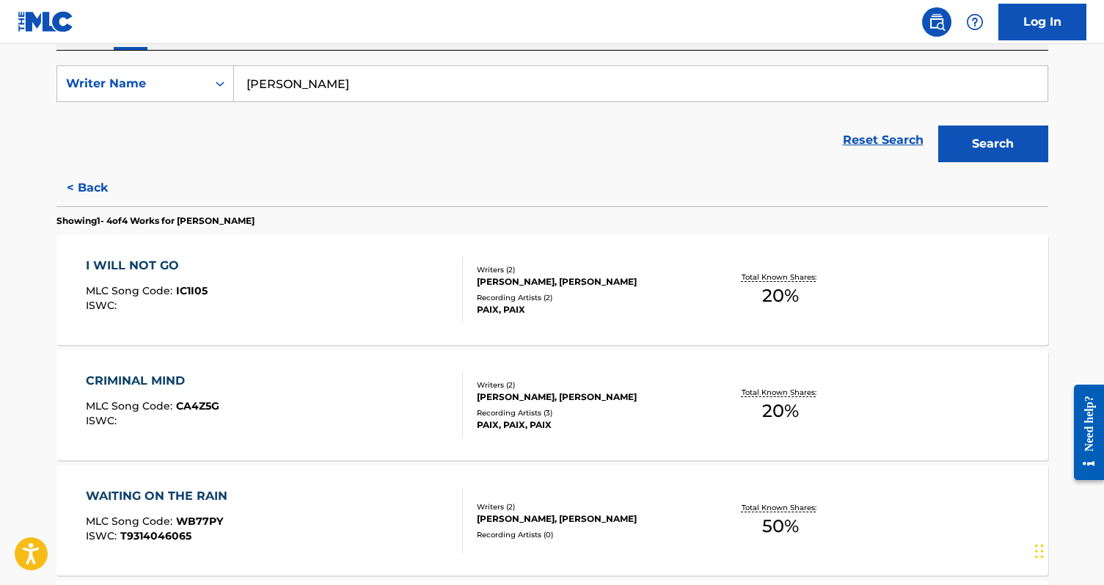
scroll to position [257, 0]
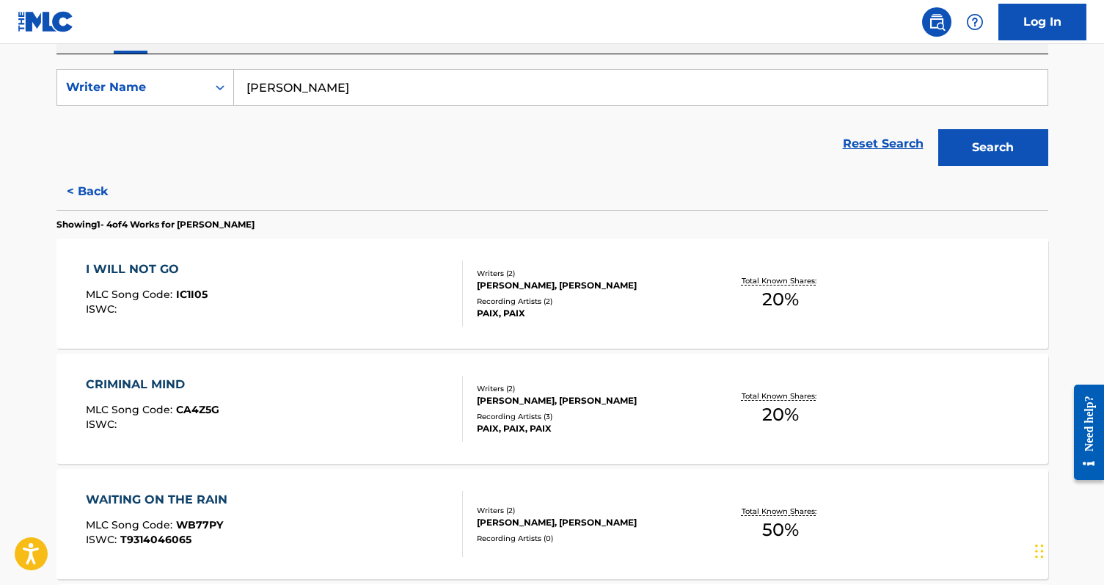
click at [377, 299] on div "I WILL NOT GO MLC Song Code : IC1I05 ISWC :" at bounding box center [274, 293] width 377 height 66
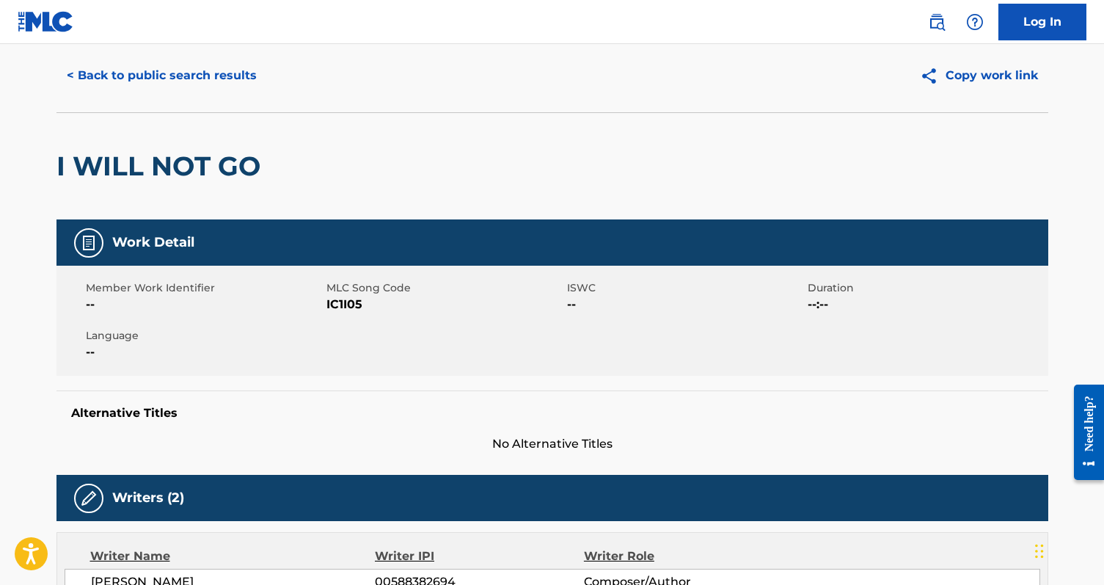
scroll to position [7, 0]
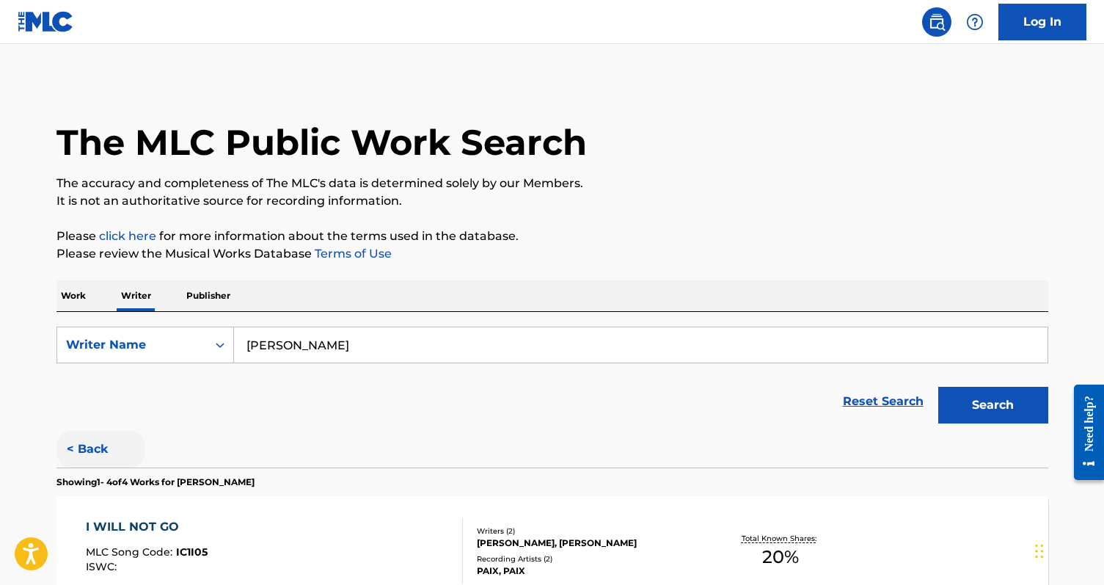
click at [84, 450] on button "< Back" at bounding box center [100, 449] width 88 height 37
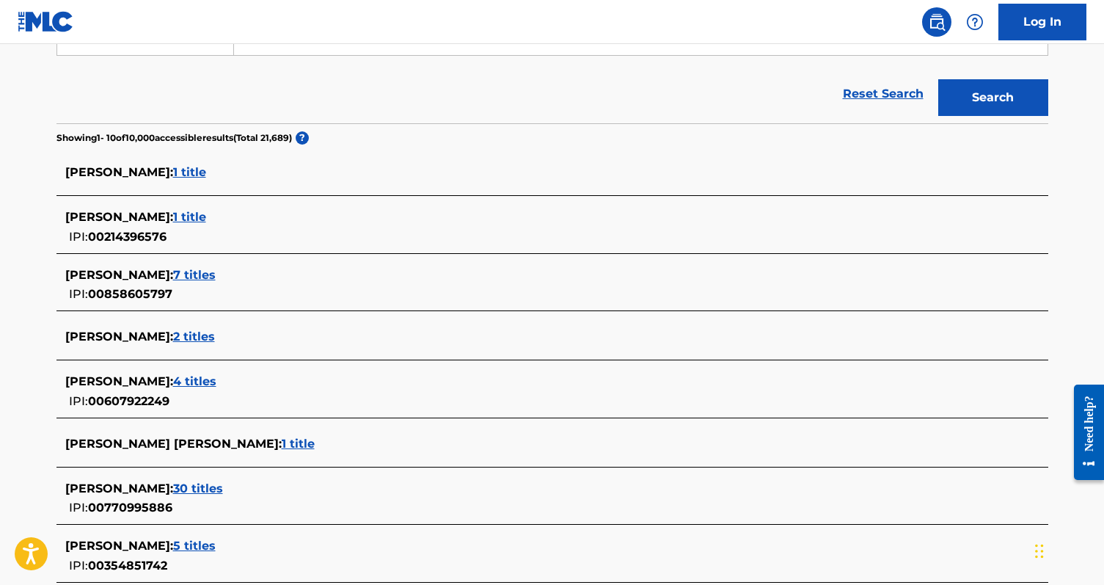
click at [215, 334] on span "2 titles" at bounding box center [194, 336] width 42 height 14
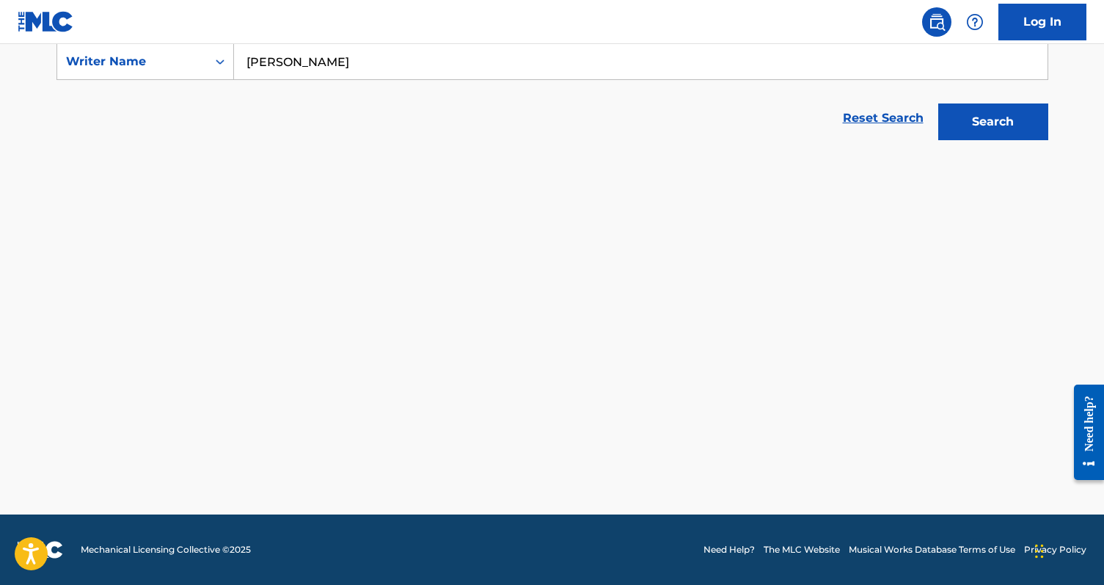
scroll to position [283, 0]
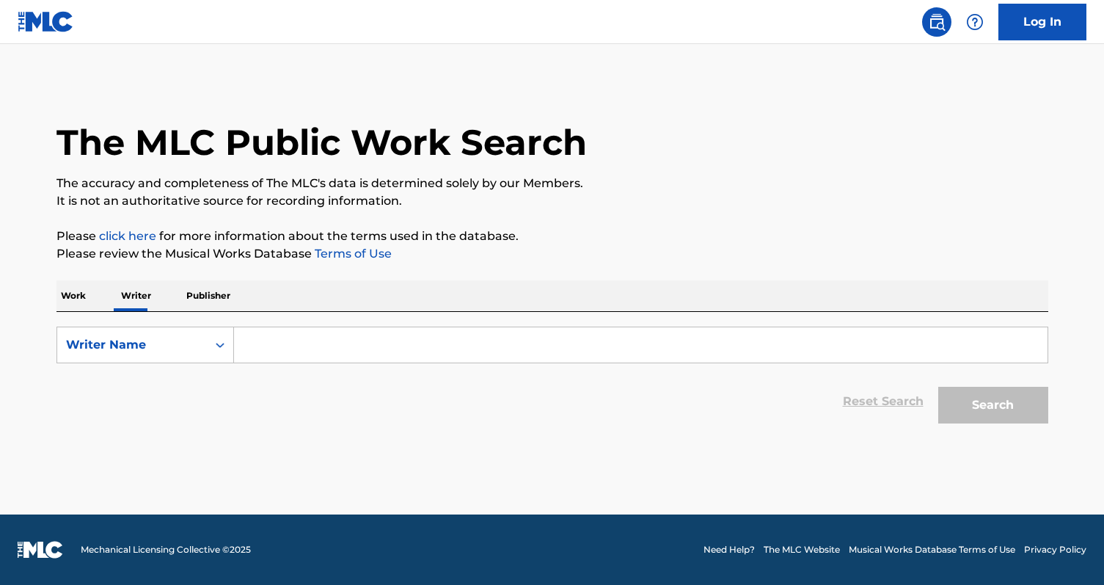
click at [267, 345] on input "Search Form" at bounding box center [640, 344] width 813 height 35
paste input "[PERSON_NAME]"
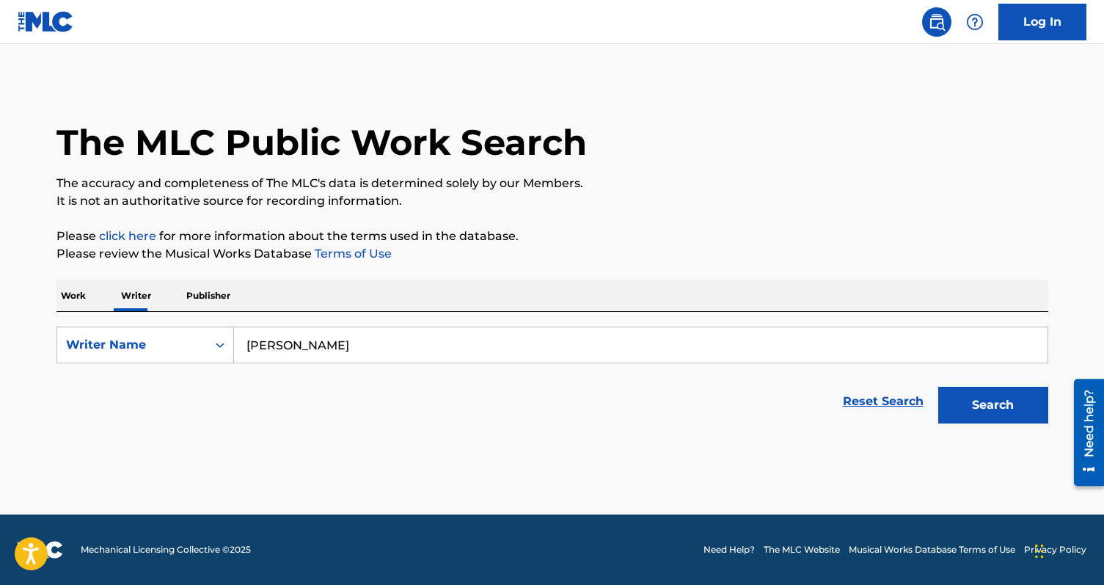
click at [249, 345] on input "[PERSON_NAME]" at bounding box center [640, 344] width 813 height 35
type input "[PERSON_NAME]"
click at [938, 387] on button "Search" at bounding box center [993, 405] width 110 height 37
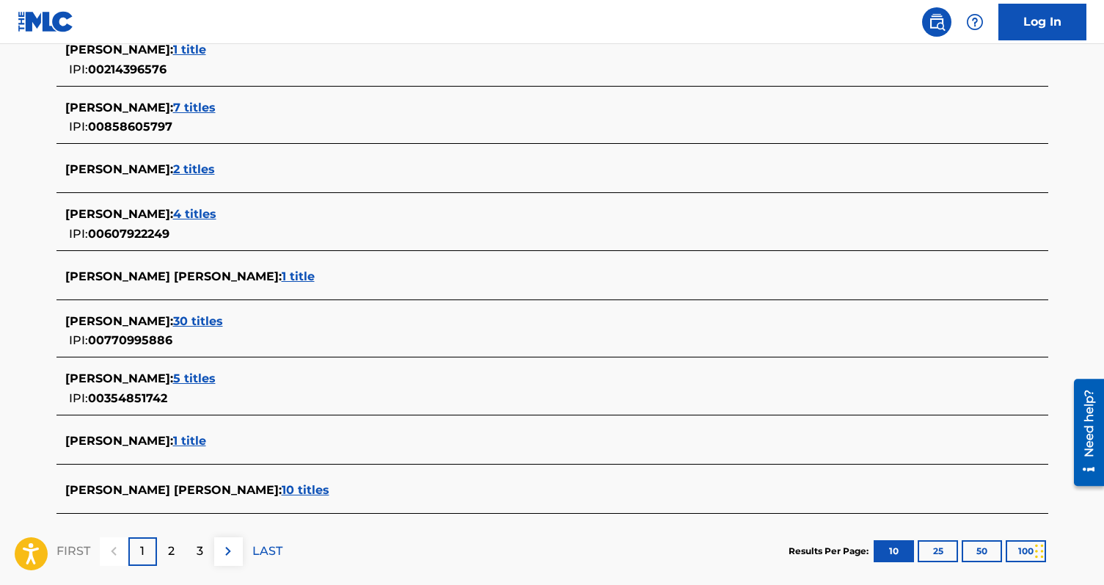
scroll to position [478, 0]
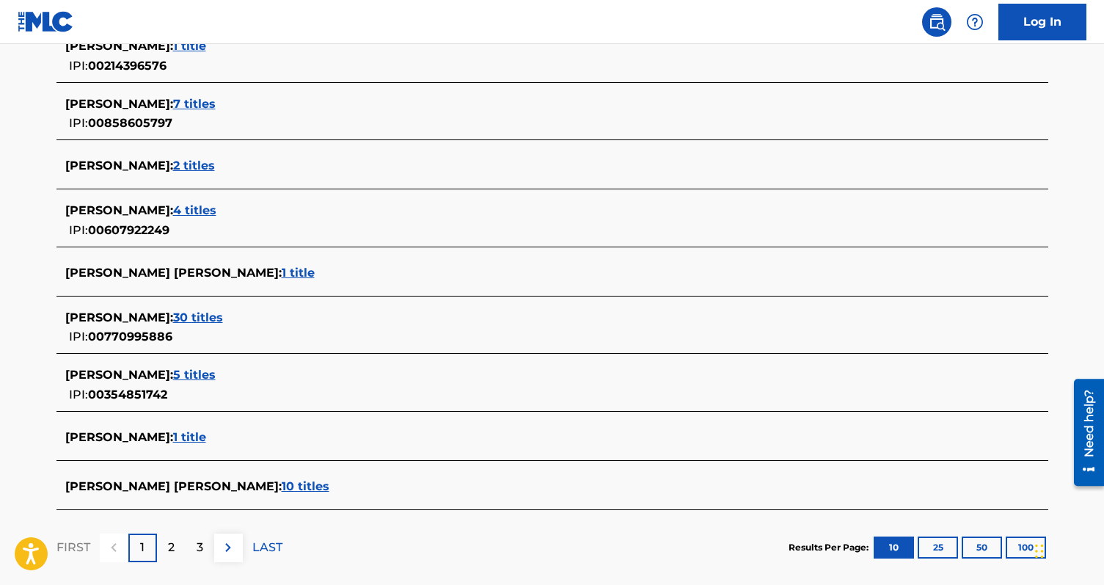
click at [216, 211] on span "4 titles" at bounding box center [194, 210] width 43 height 14
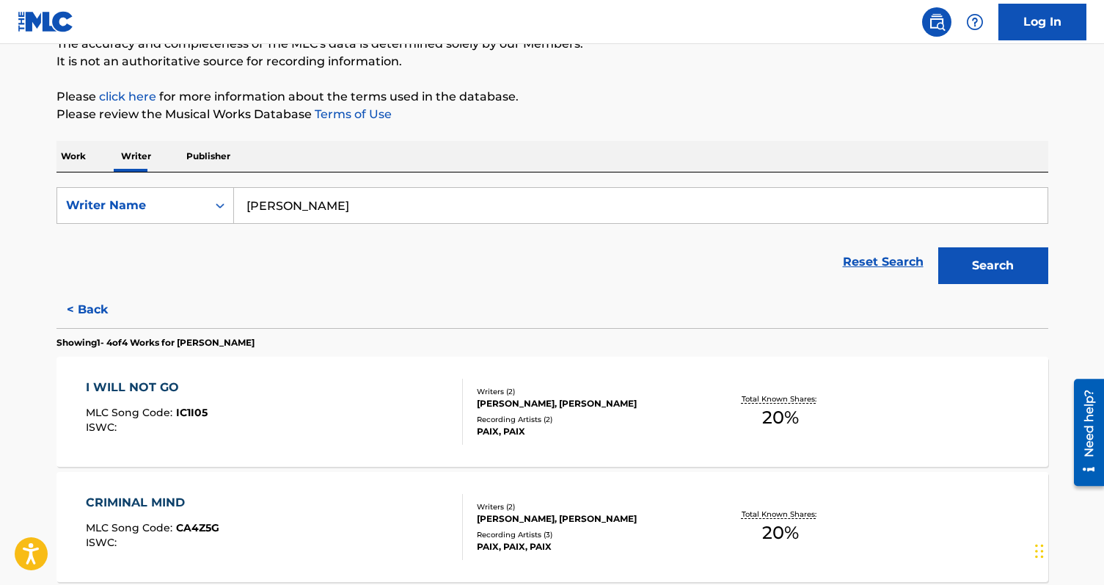
scroll to position [75, 0]
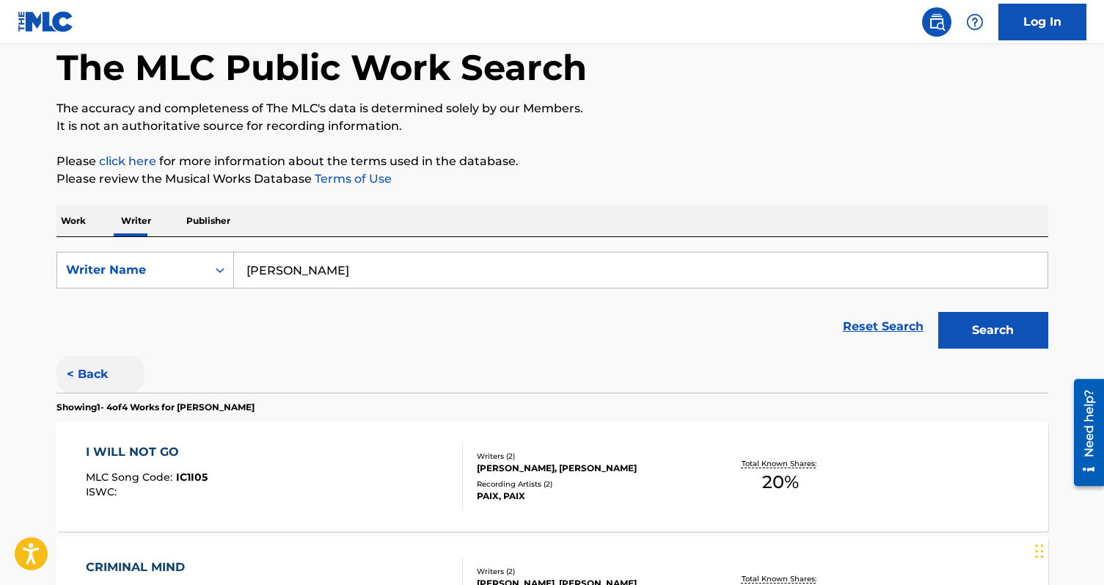
click at [90, 373] on button "< Back" at bounding box center [100, 374] width 88 height 37
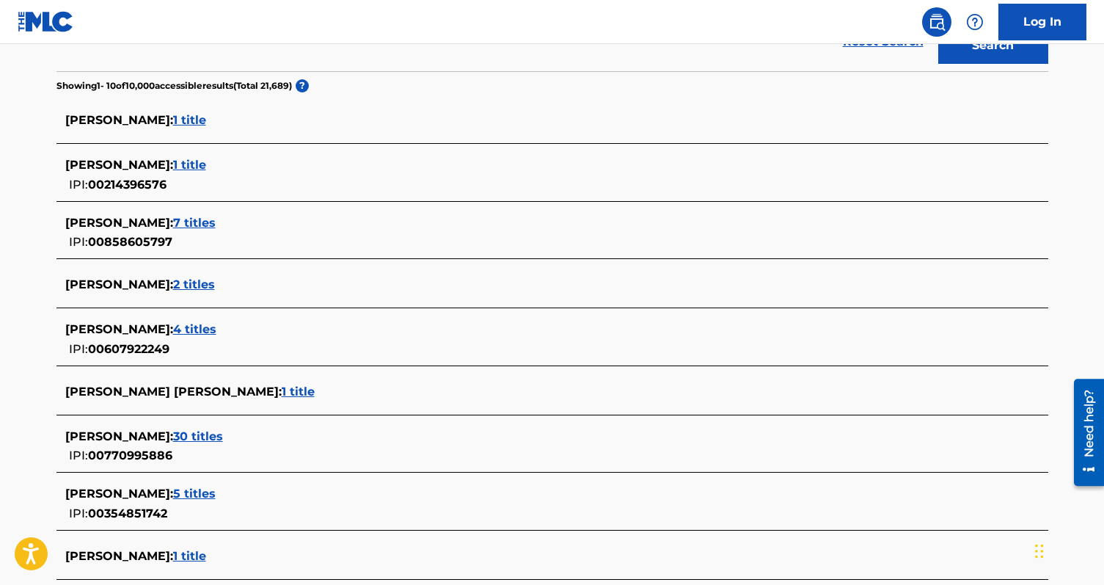
scroll to position [360, 0]
click at [215, 286] on span "2 titles" at bounding box center [194, 284] width 42 height 14
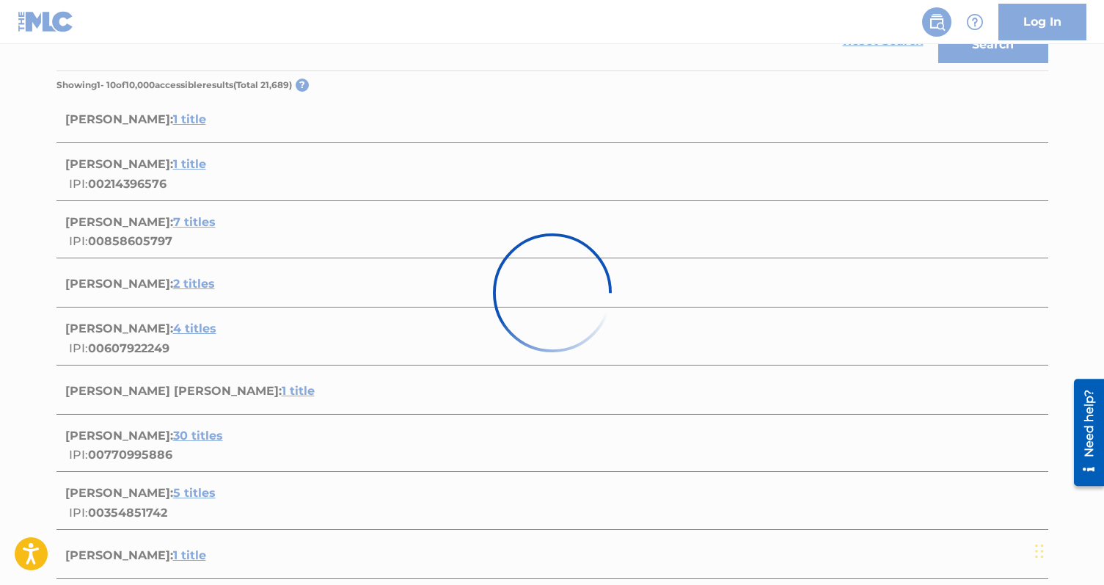
scroll to position [283, 0]
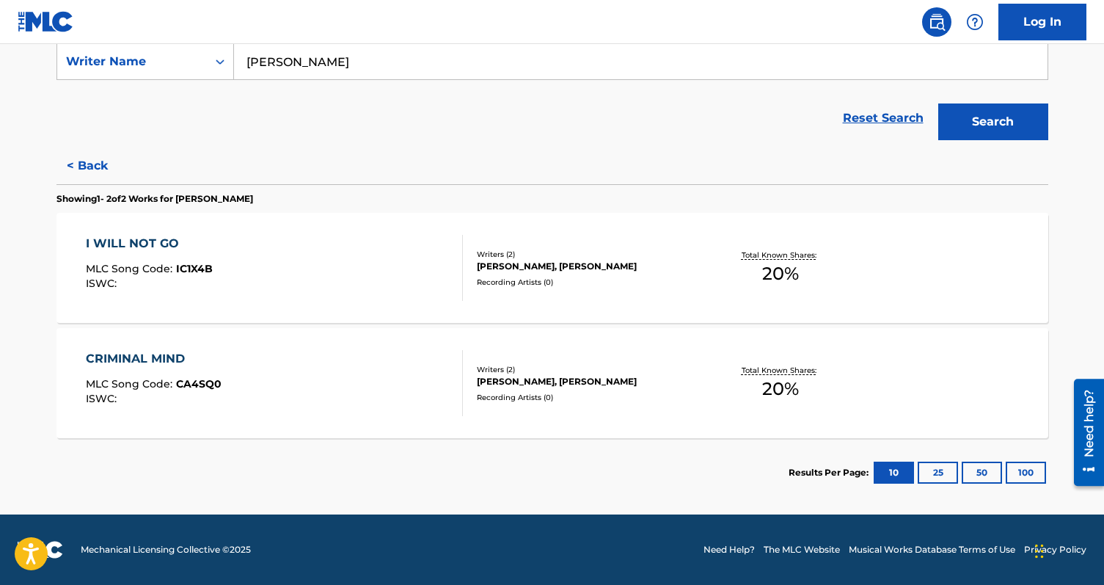
click at [362, 303] on div "I WILL NOT GO MLC Song Code : IC1X4B ISWC : Writers ( 2 ) [PERSON_NAME], [PERSO…" at bounding box center [552, 268] width 992 height 110
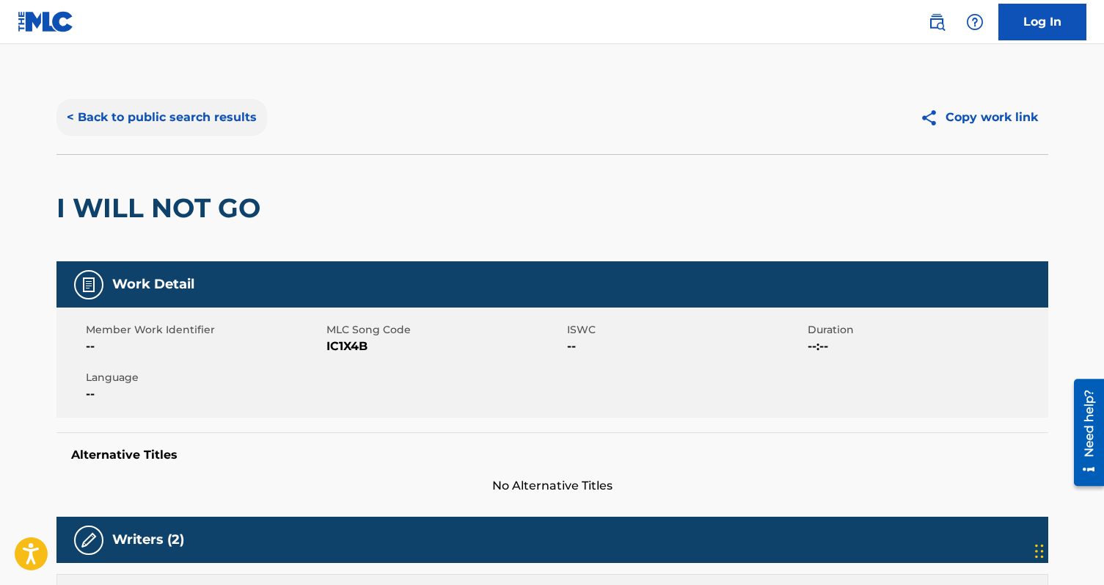
click at [179, 115] on button "< Back to public search results" at bounding box center [161, 117] width 210 height 37
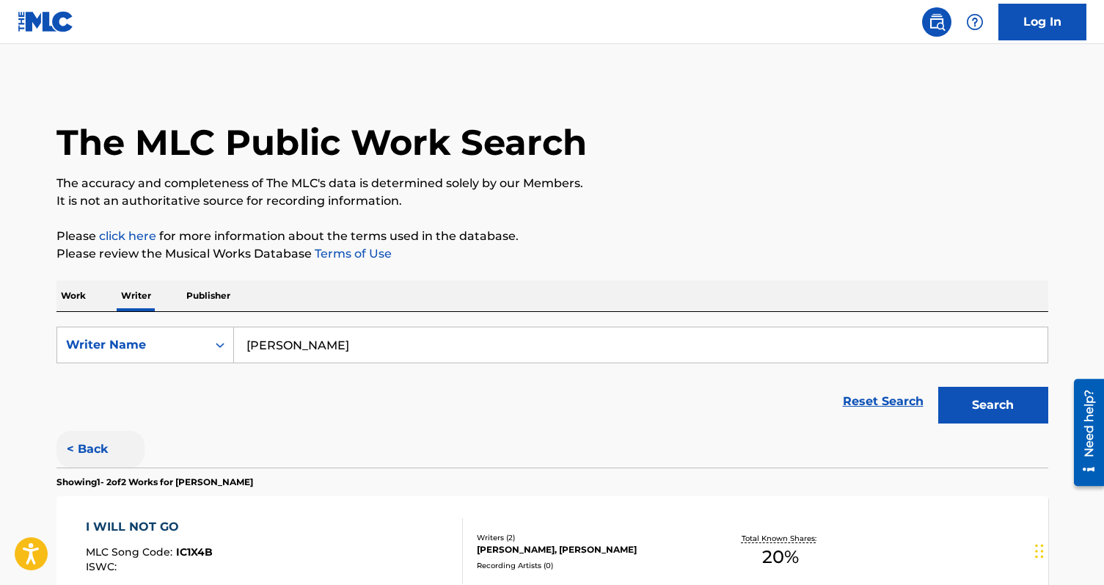
click at [92, 439] on button "< Back" at bounding box center [100, 449] width 88 height 37
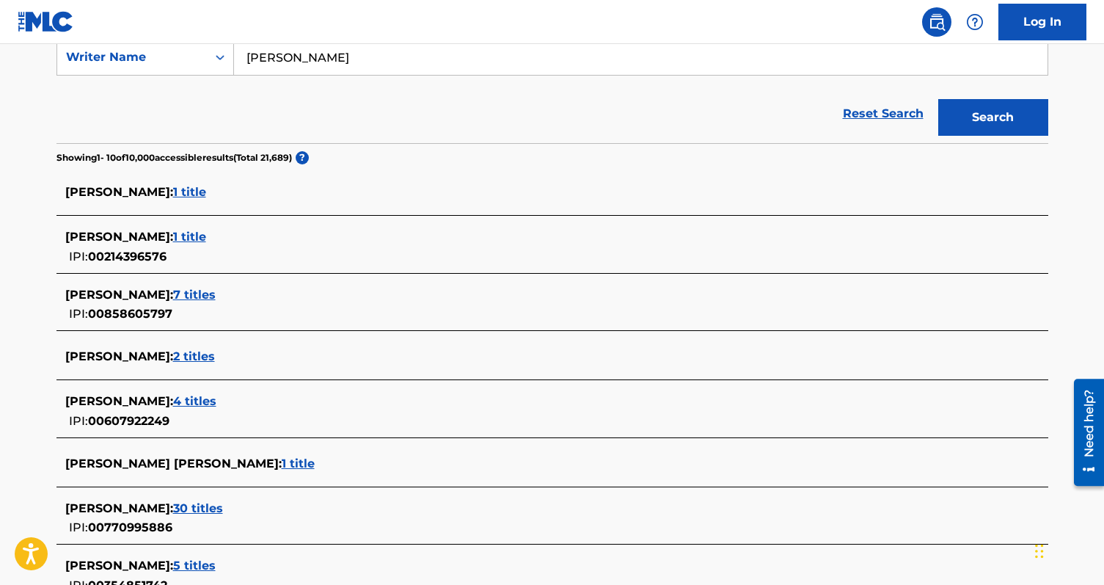
scroll to position [287, 0]
drag, startPoint x: 389, startPoint y: 58, endPoint x: 301, endPoint y: 54, distance: 87.4
click at [301, 54] on input "[PERSON_NAME]" at bounding box center [640, 57] width 813 height 35
type input "[PERSON_NAME]"
click at [938, 100] on button "Search" at bounding box center [993, 118] width 110 height 37
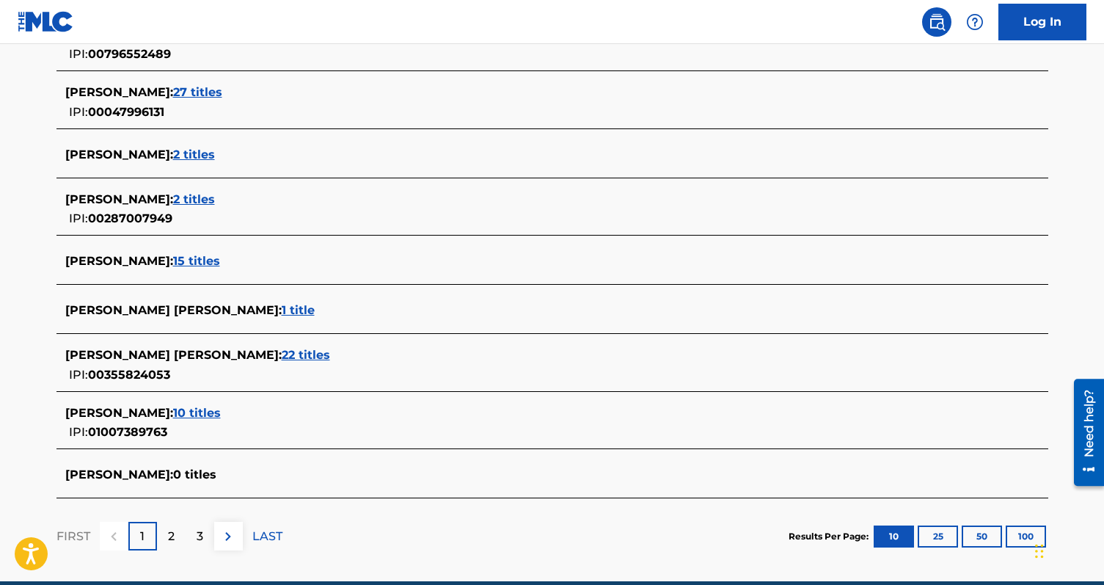
scroll to position [505, 0]
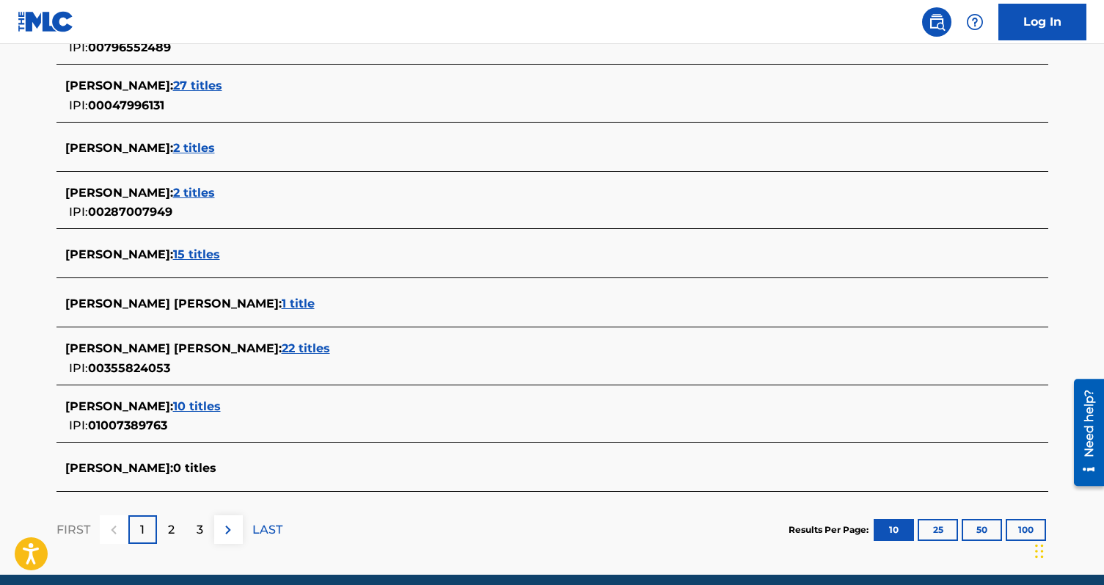
click at [197, 406] on span "10 titles" at bounding box center [197, 406] width 48 height 14
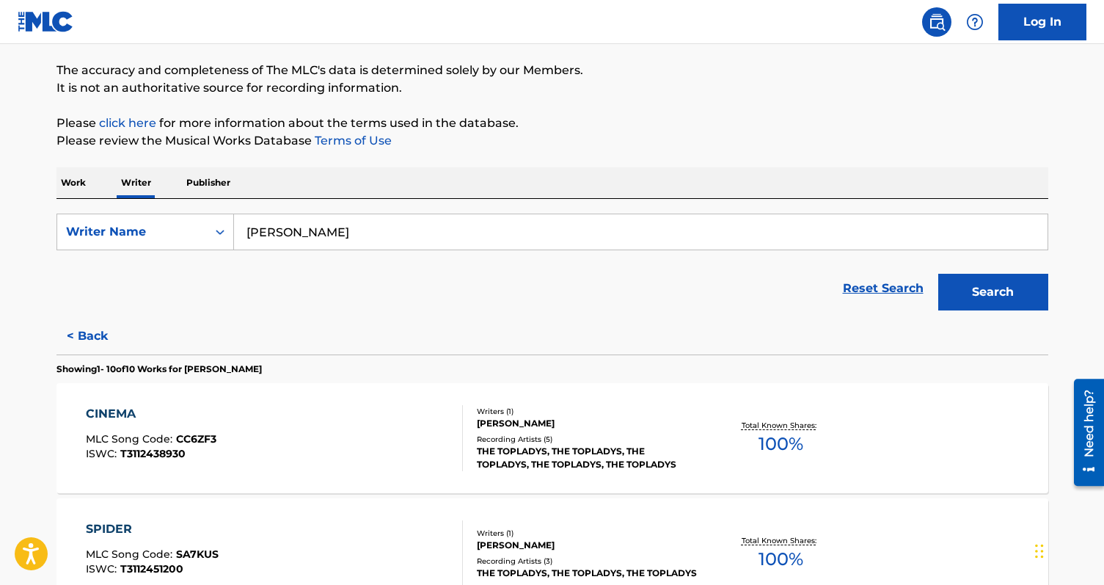
scroll to position [0, 0]
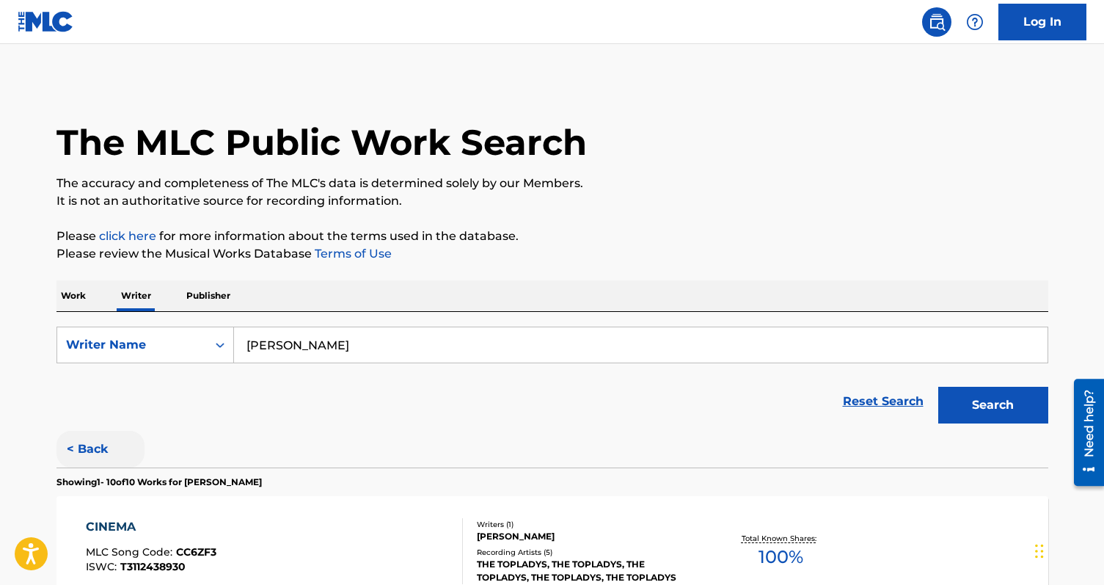
click at [87, 435] on button "< Back" at bounding box center [100, 449] width 88 height 37
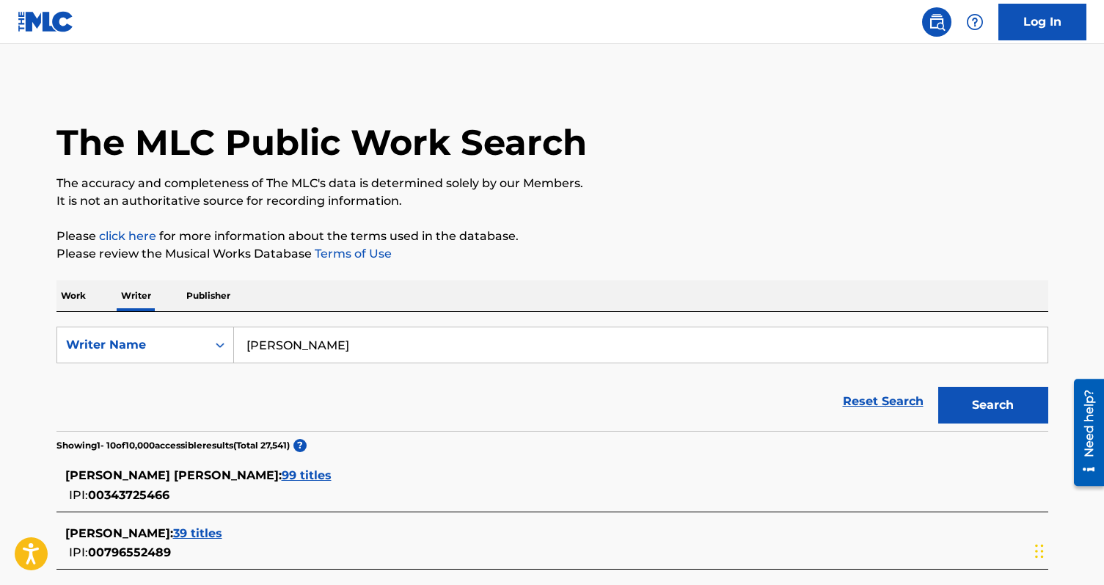
click at [78, 293] on p "Work" at bounding box center [73, 295] width 34 height 31
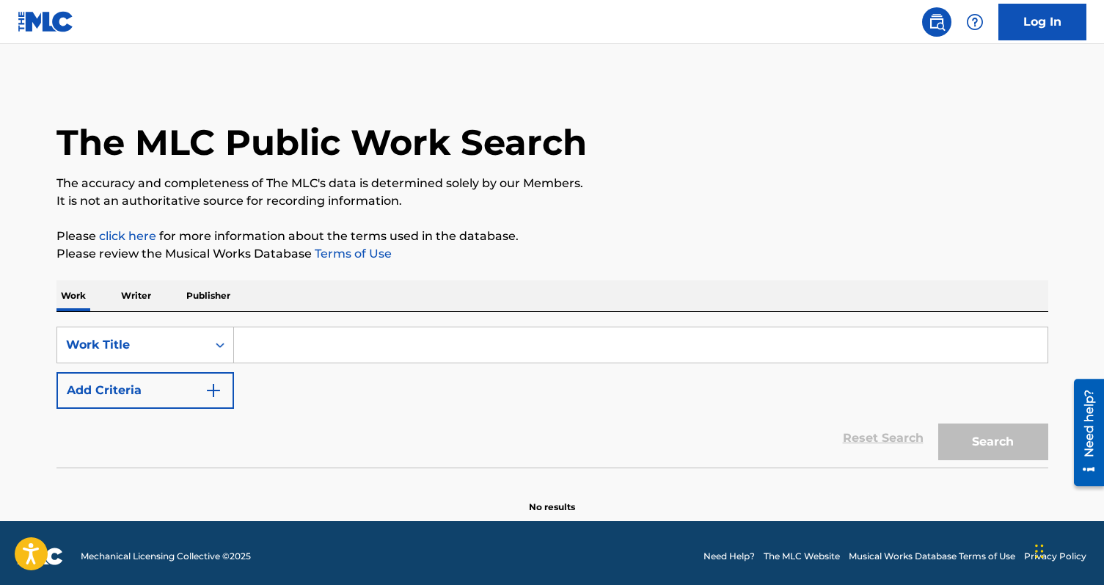
click at [299, 351] on input "Search Form" at bounding box center [640, 344] width 813 height 35
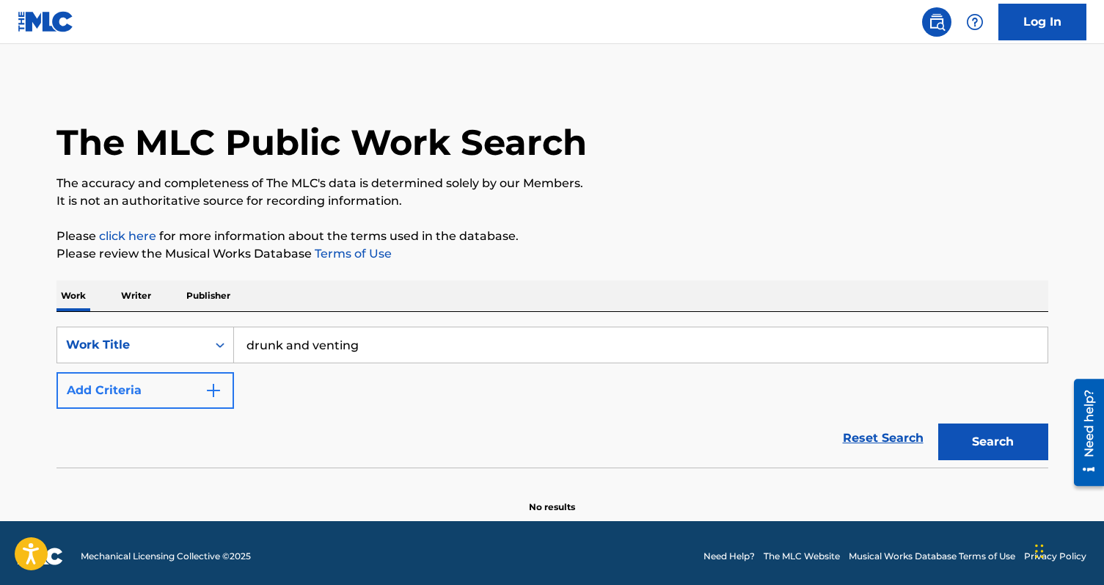
type input "drunk and venting"
click at [187, 389] on button "Add Criteria" at bounding box center [144, 390] width 177 height 37
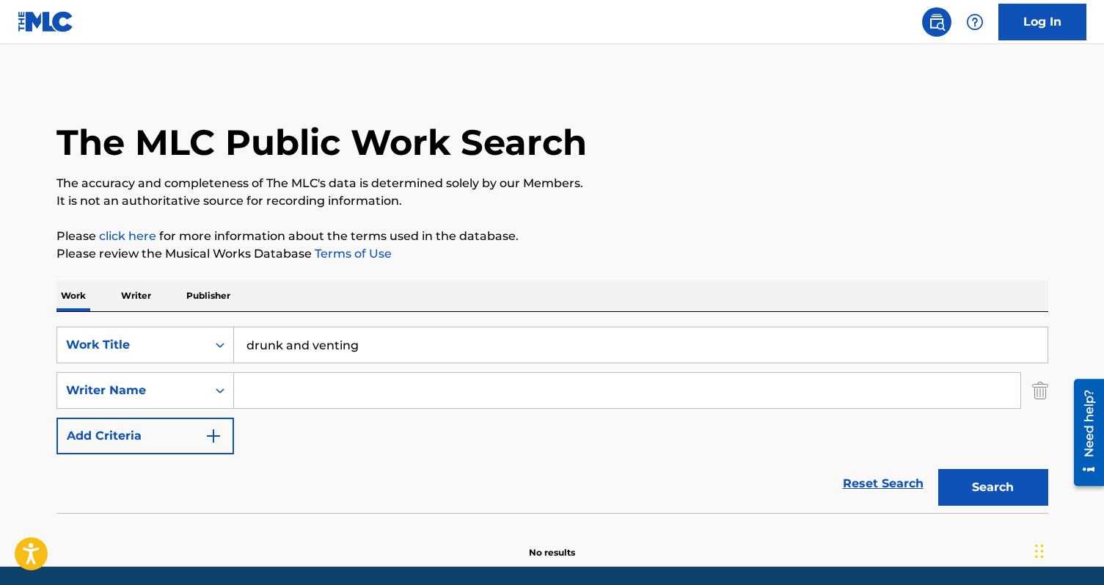
click at [310, 405] on input "Search Form" at bounding box center [627, 390] width 786 height 35
type input "[PERSON_NAME]"
click at [938, 469] on button "Search" at bounding box center [993, 487] width 110 height 37
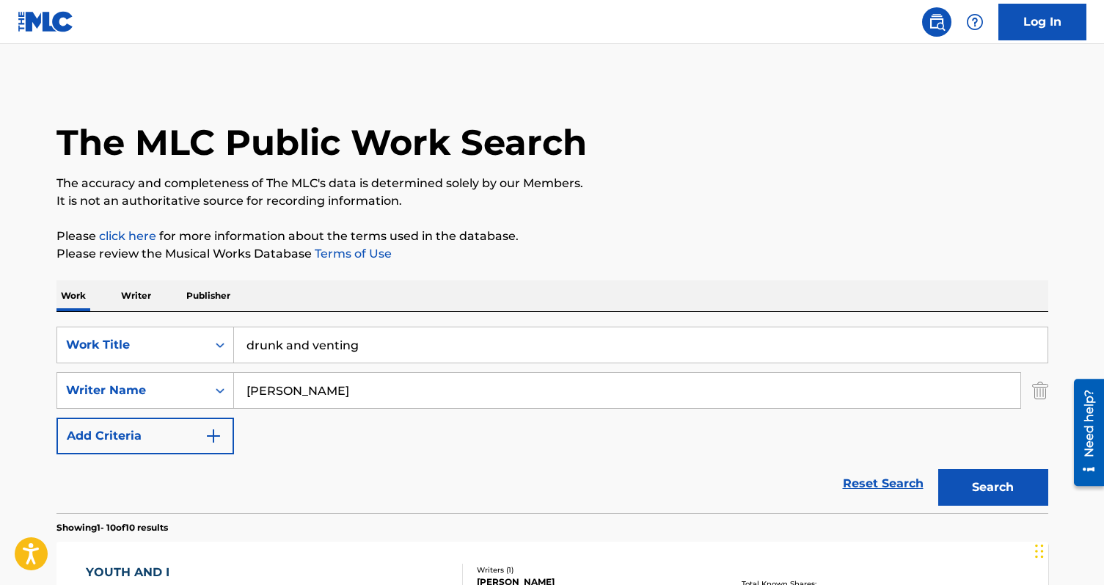
click at [307, 348] on input "drunk and venting" at bounding box center [640, 344] width 813 height 35
type input "drunk & venting"
click at [938, 469] on button "Search" at bounding box center [993, 487] width 110 height 37
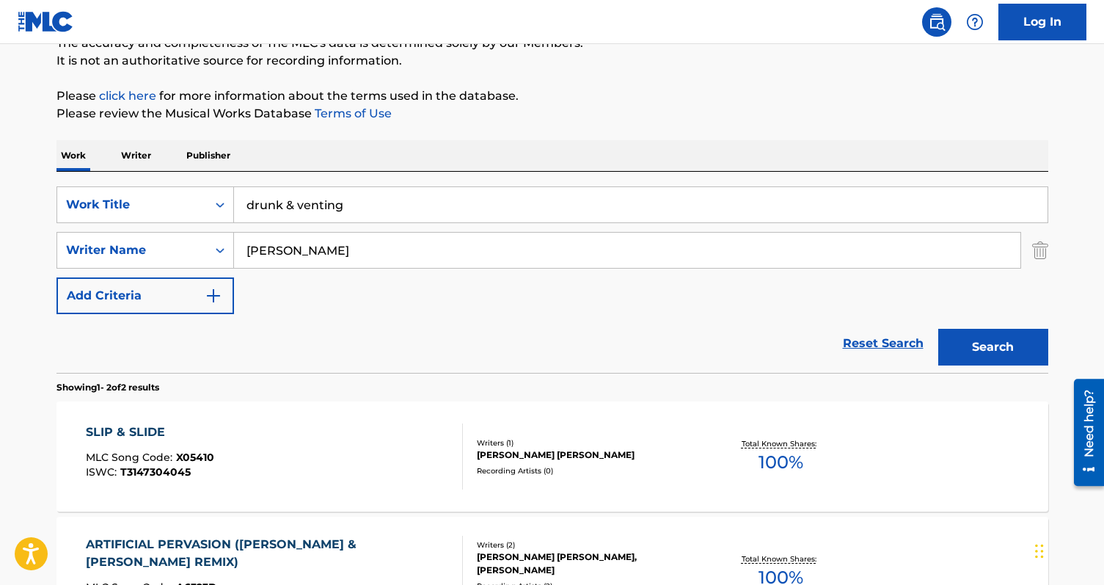
scroll to position [128, 0]
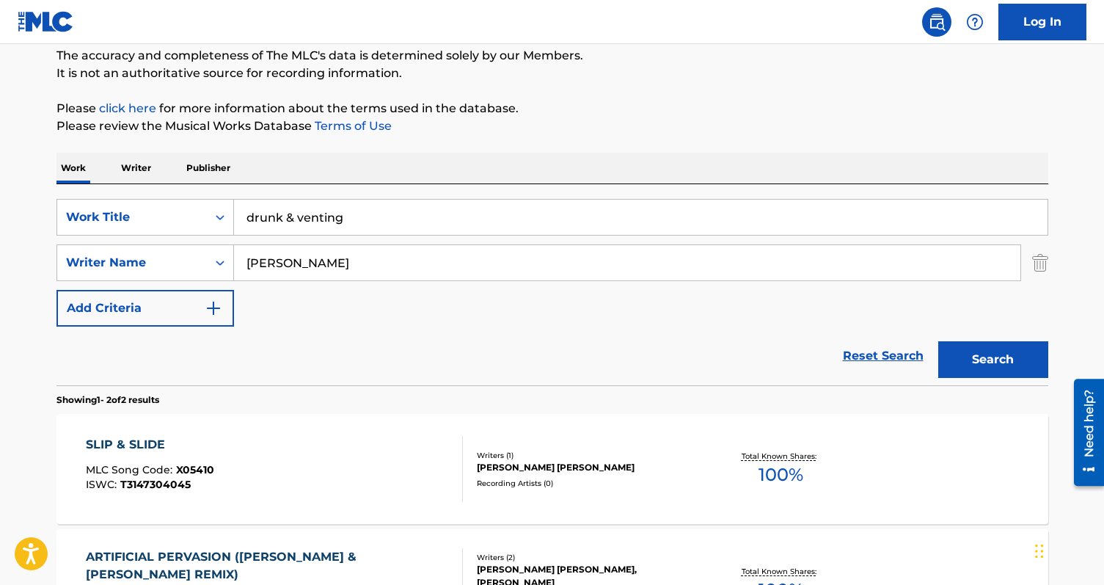
drag, startPoint x: 376, startPoint y: 221, endPoint x: 246, endPoint y: 215, distance: 130.7
click at [246, 215] on input "drunk & venting" at bounding box center [640, 216] width 813 height 35
type input "talking to myself"
click at [938, 341] on button "Search" at bounding box center [993, 359] width 110 height 37
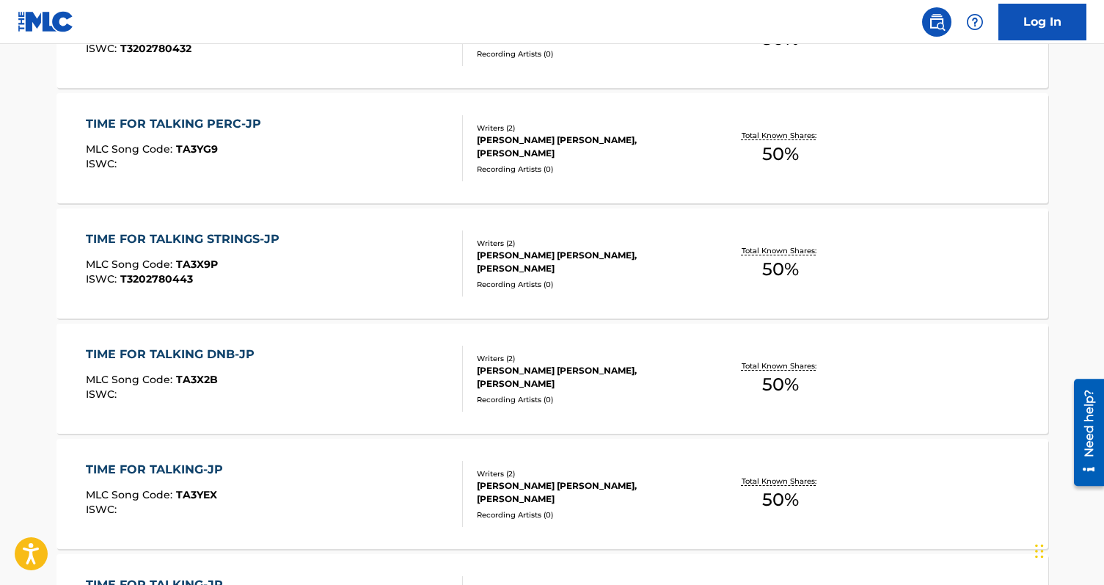
scroll to position [0, 0]
